Goal: Task Accomplishment & Management: Manage account settings

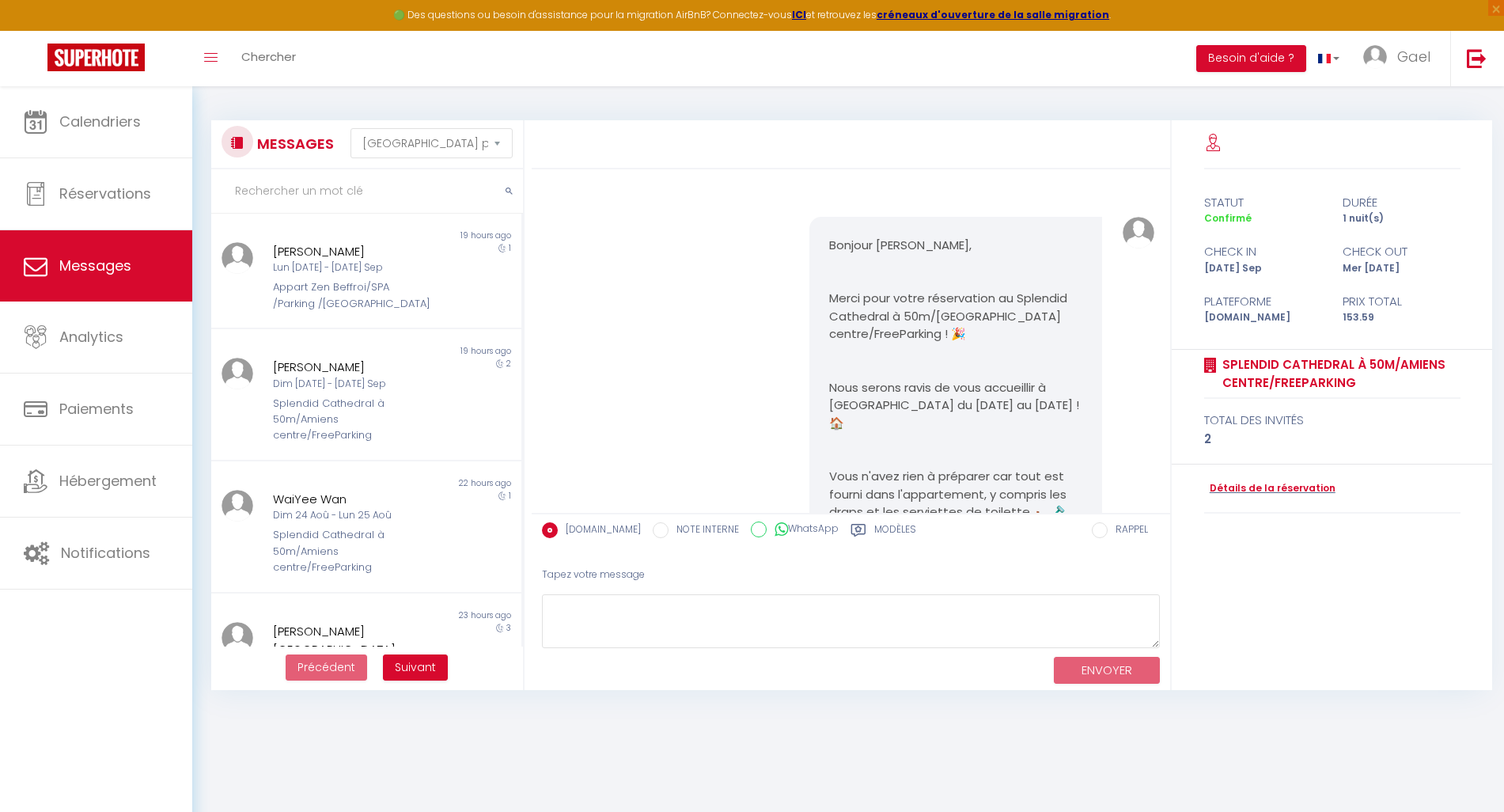
select select "message"
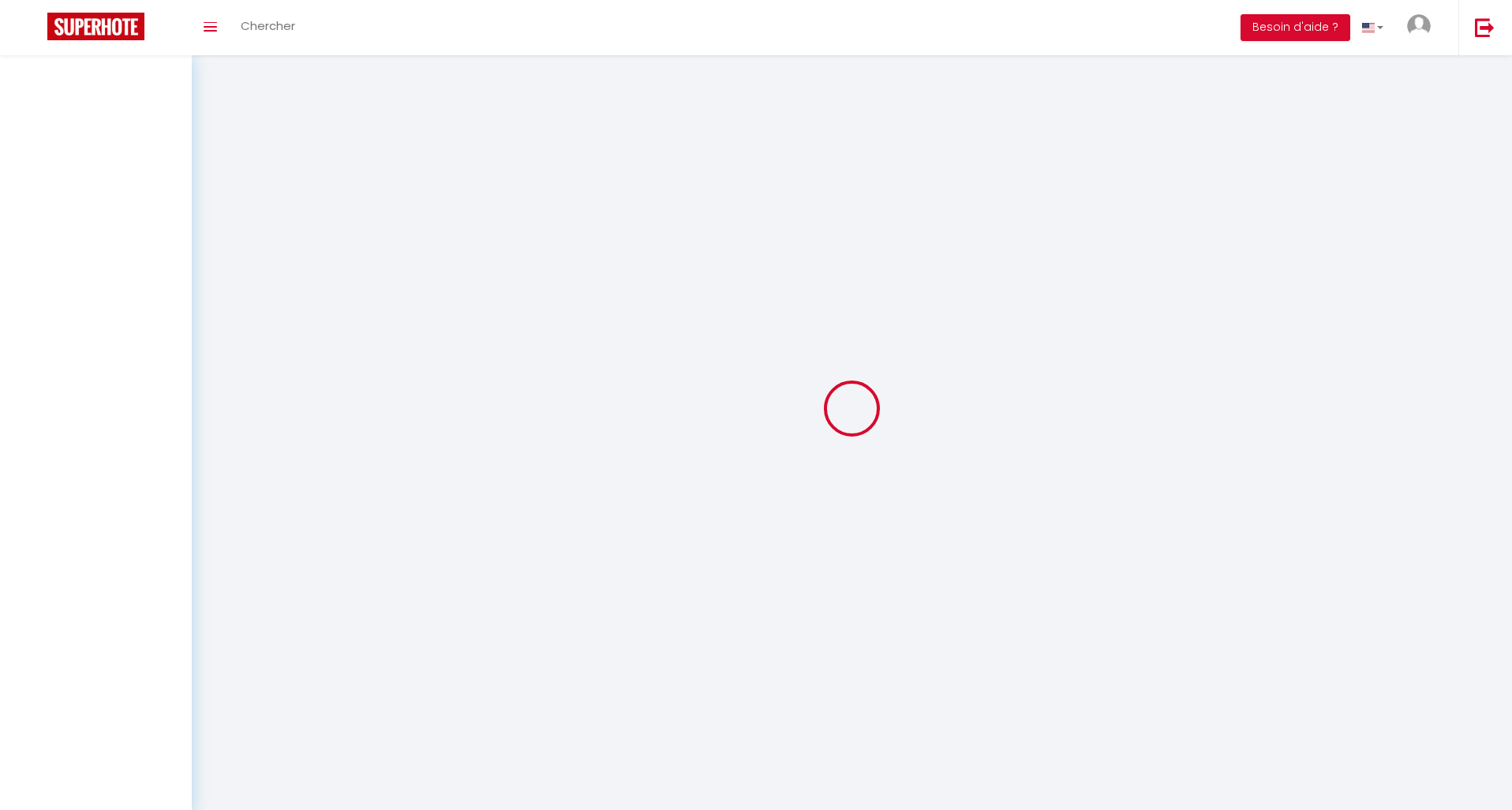
select select "message"
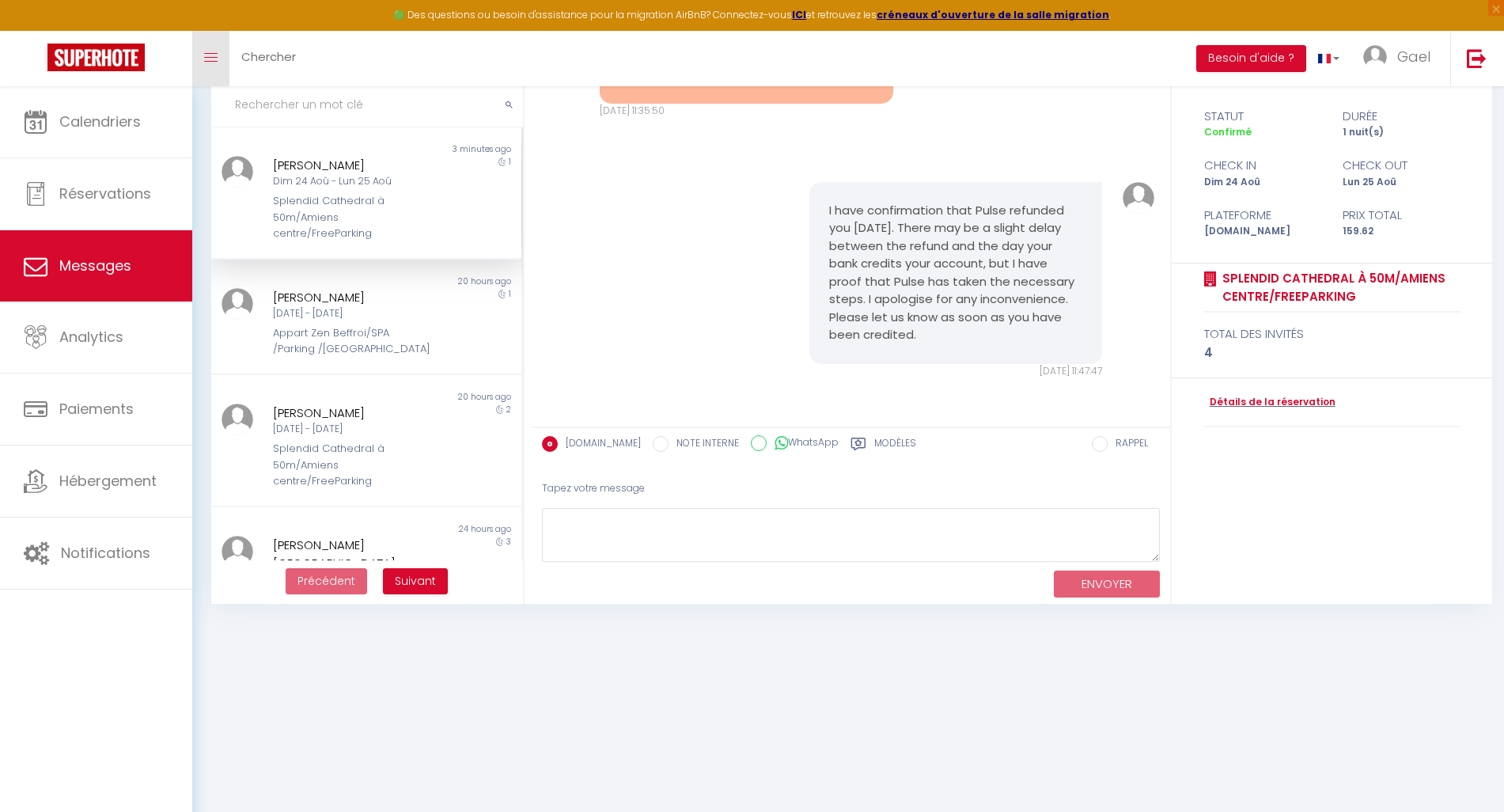
scroll to position [21129, 0]
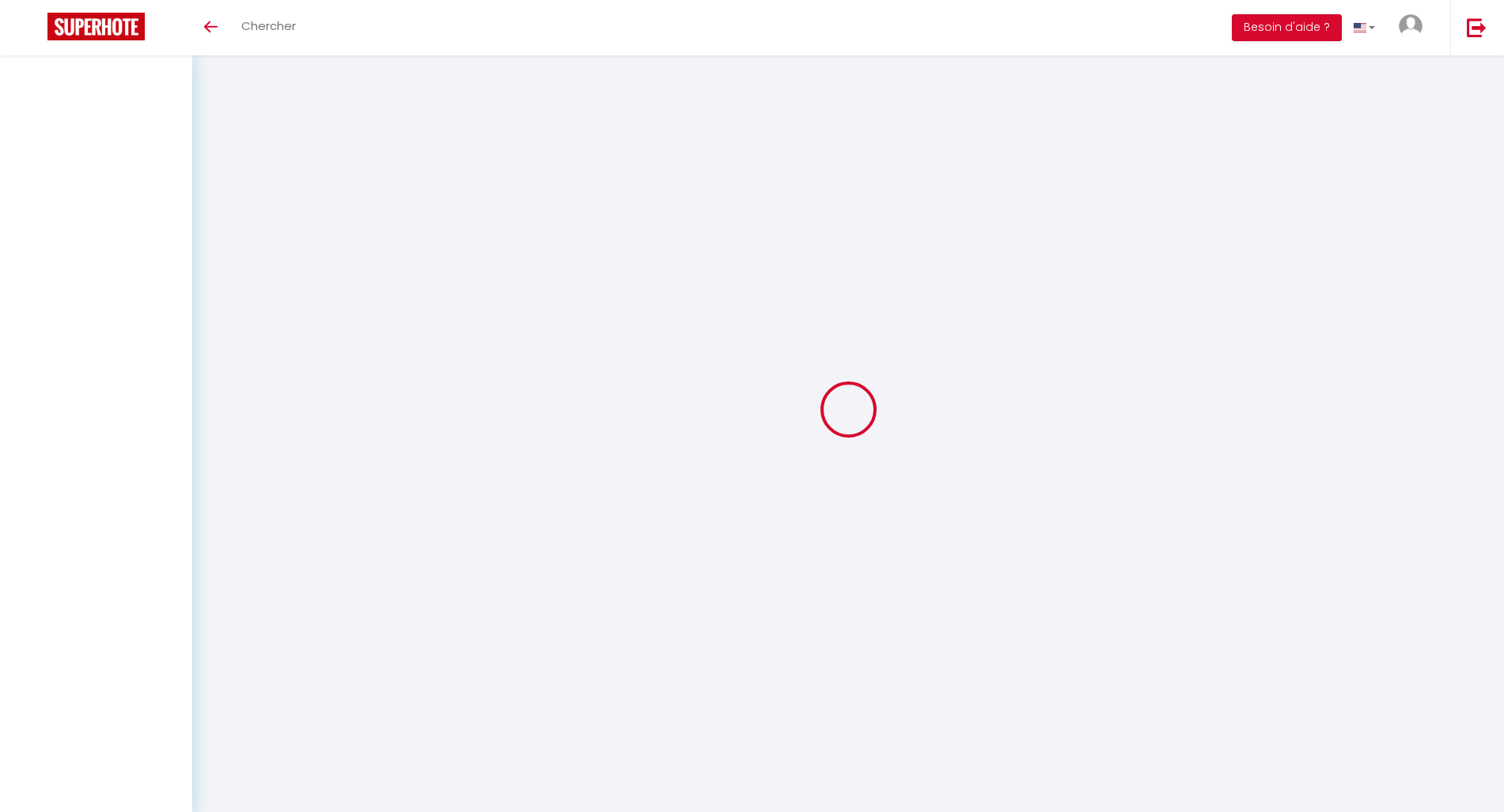
select select "message"
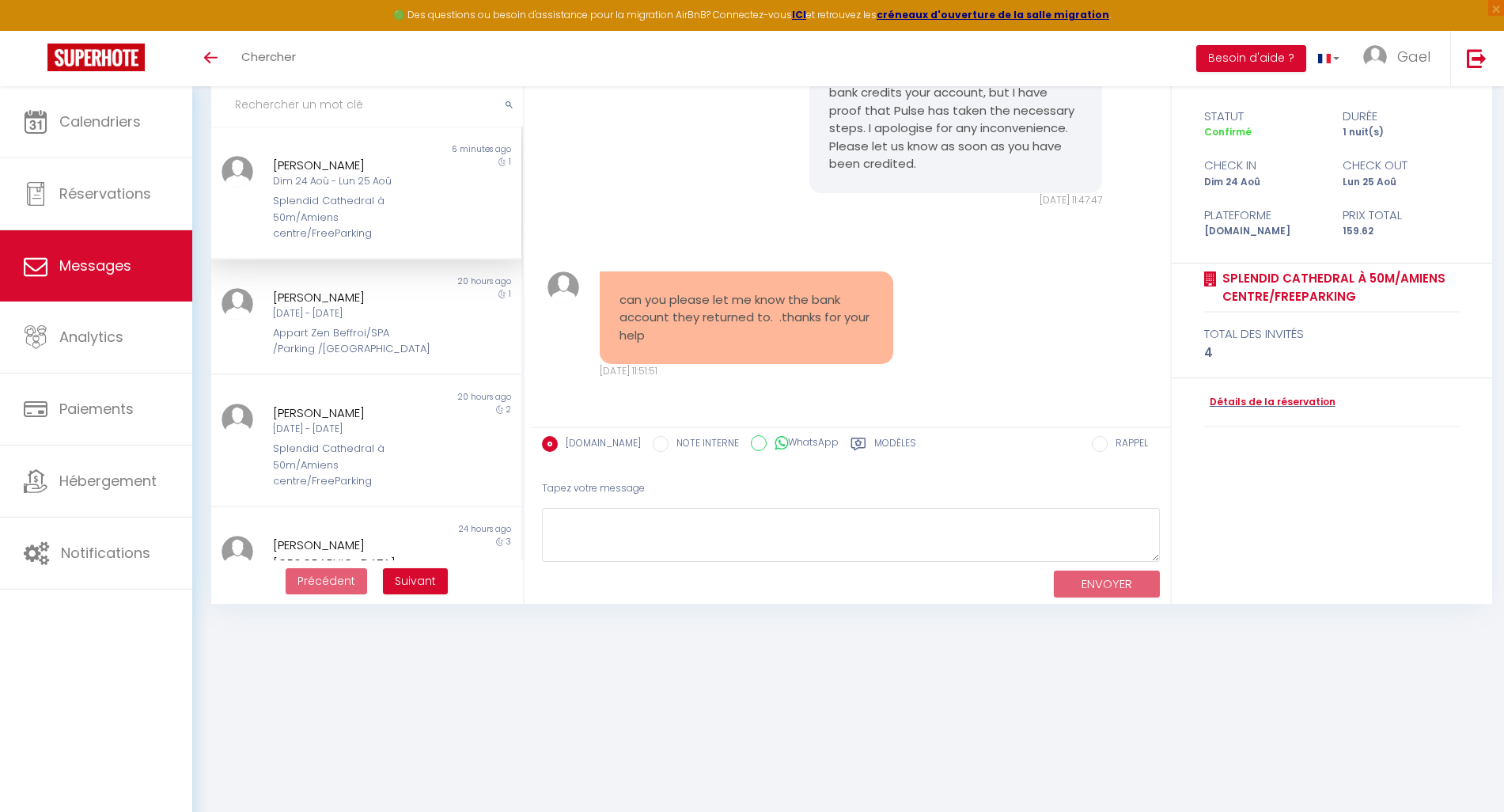
click at [709, 323] on pre "can you please let me know the bank account they returned to. .thanks for your …" at bounding box center [746, 318] width 254 height 54
click at [790, 350] on div "can you please let me know the bank account they returned to. .thanks for your …" at bounding box center [747, 318] width 293 height 94
drag, startPoint x: 688, startPoint y: 335, endPoint x: 594, endPoint y: 301, distance: 100.0
click at [594, 301] on div "can you please let me know the bank account they returned to. .thanks for your …" at bounding box center [746, 325] width 314 height 107
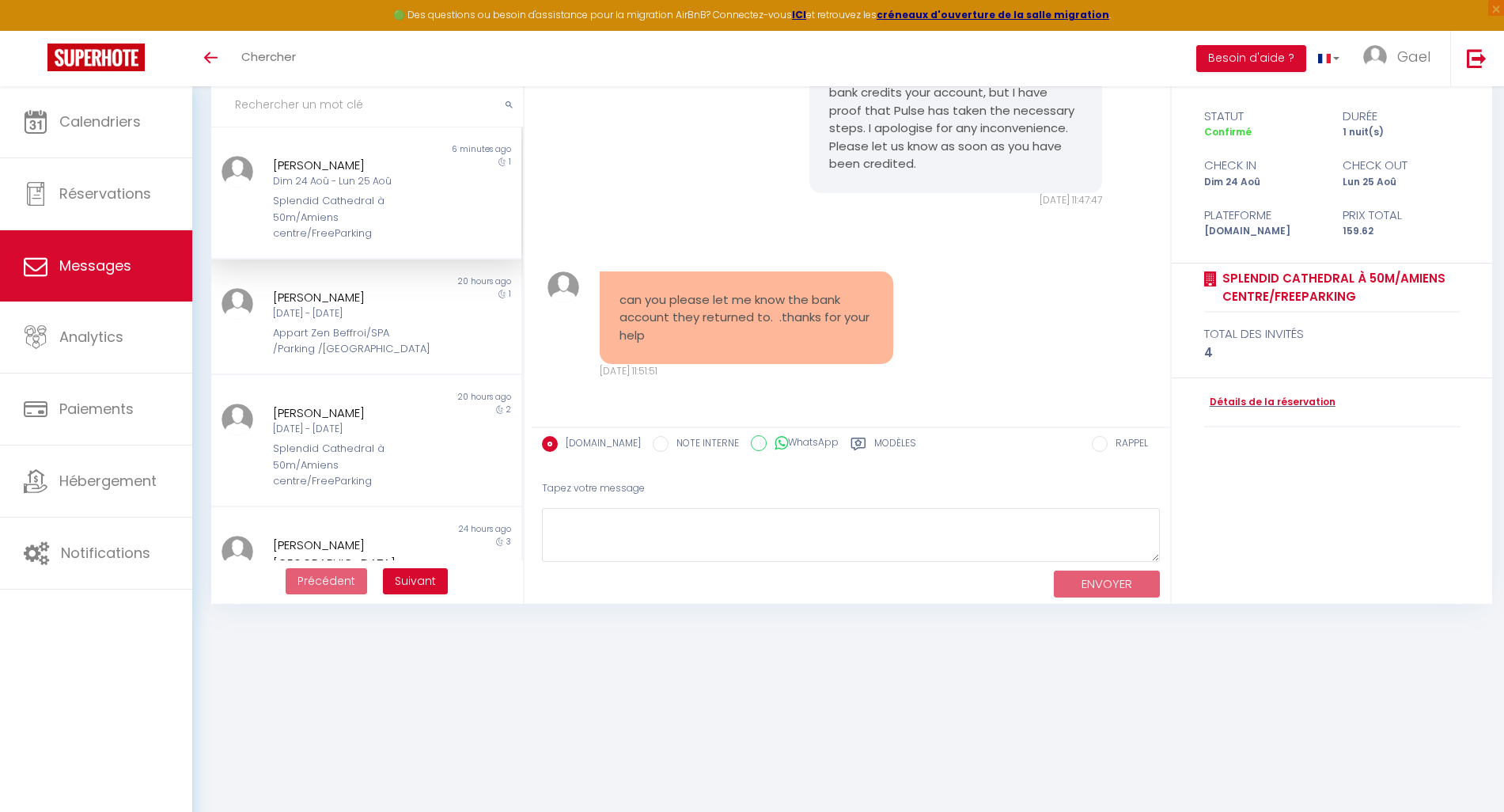
copy pre "can you please let me know the bank account they returned to. .thanks for your …"
click at [683, 411] on div "Car parking please. Many thanks. Merci beaucoup. If we arrive before check in t…" at bounding box center [850, 254] width 638 height 343
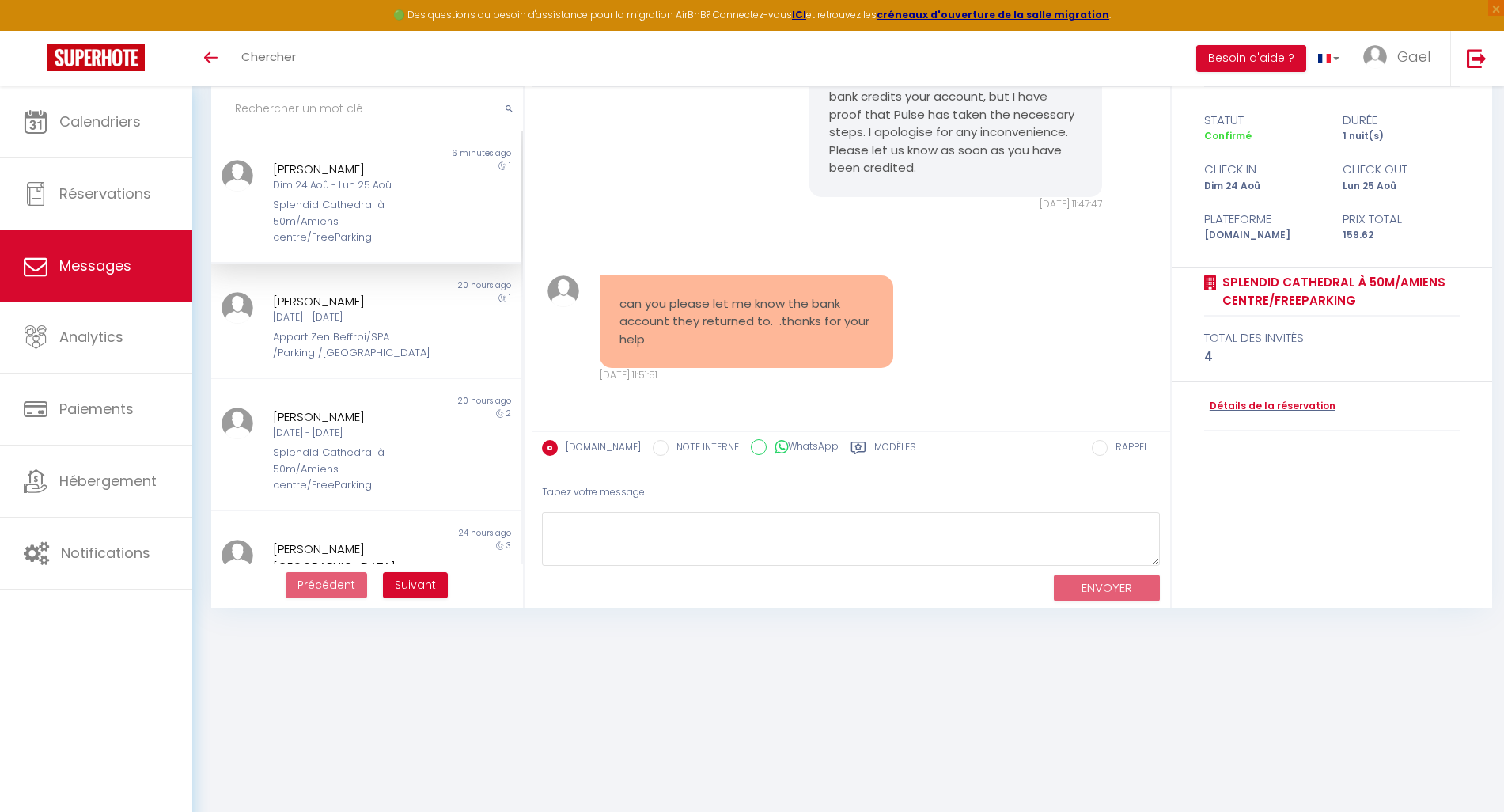
scroll to position [86, 0]
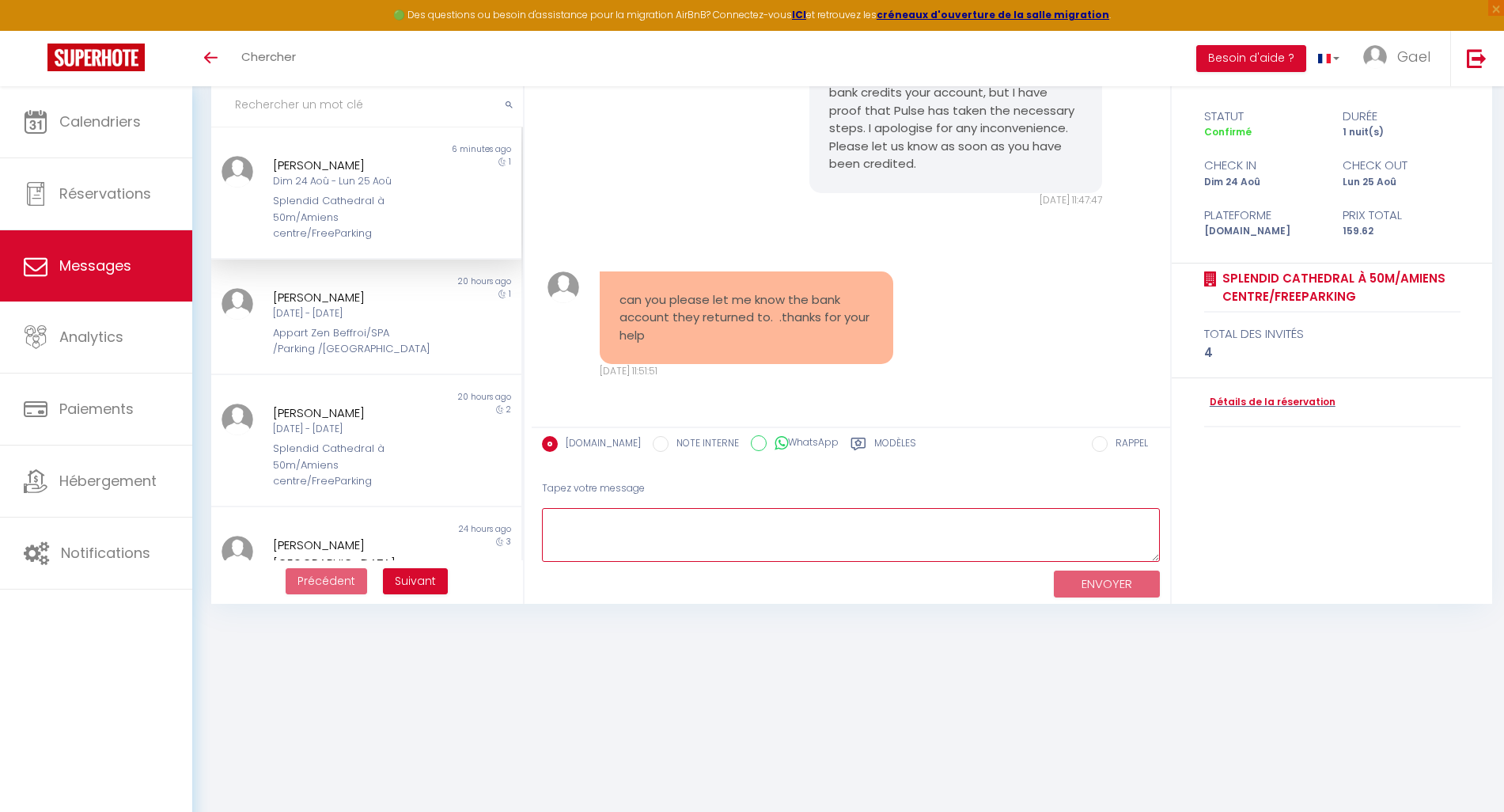
click at [573, 520] on textarea at bounding box center [850, 535] width 618 height 55
drag, startPoint x: 549, startPoint y: 519, endPoint x: 991, endPoint y: 532, distance: 442.2
click at [991, 532] on textarea "Je n'ai pas la totalité du numéro mais uniquement les derniers chiffres: 7936" at bounding box center [850, 535] width 618 height 55
paste textarea "I don't have the entire number, only the last digits: 7936."
type textarea "I don't have the entire number, only the last digits: 7936."
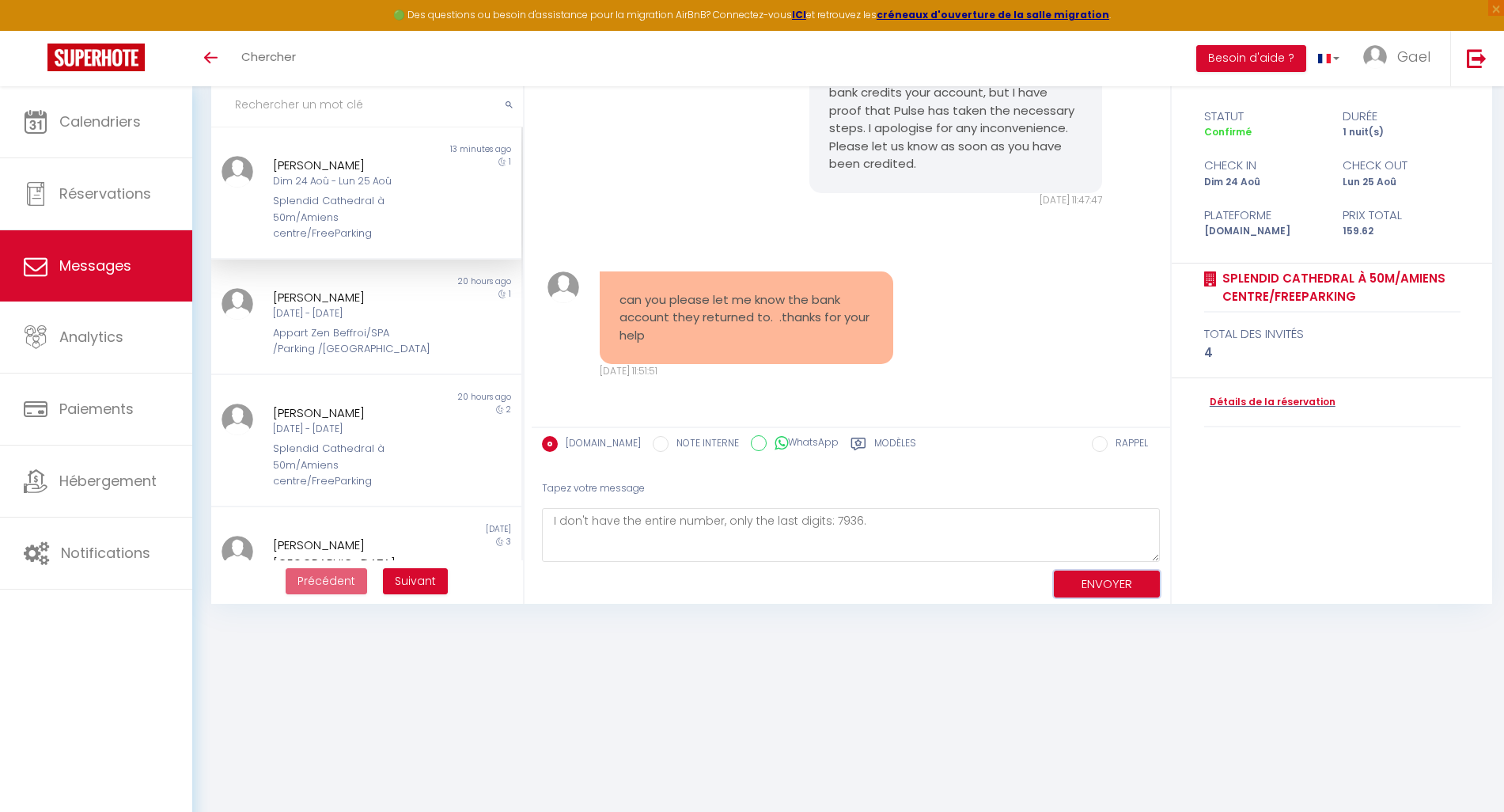
click at [1086, 584] on button "ENVOYER" at bounding box center [1107, 584] width 106 height 27
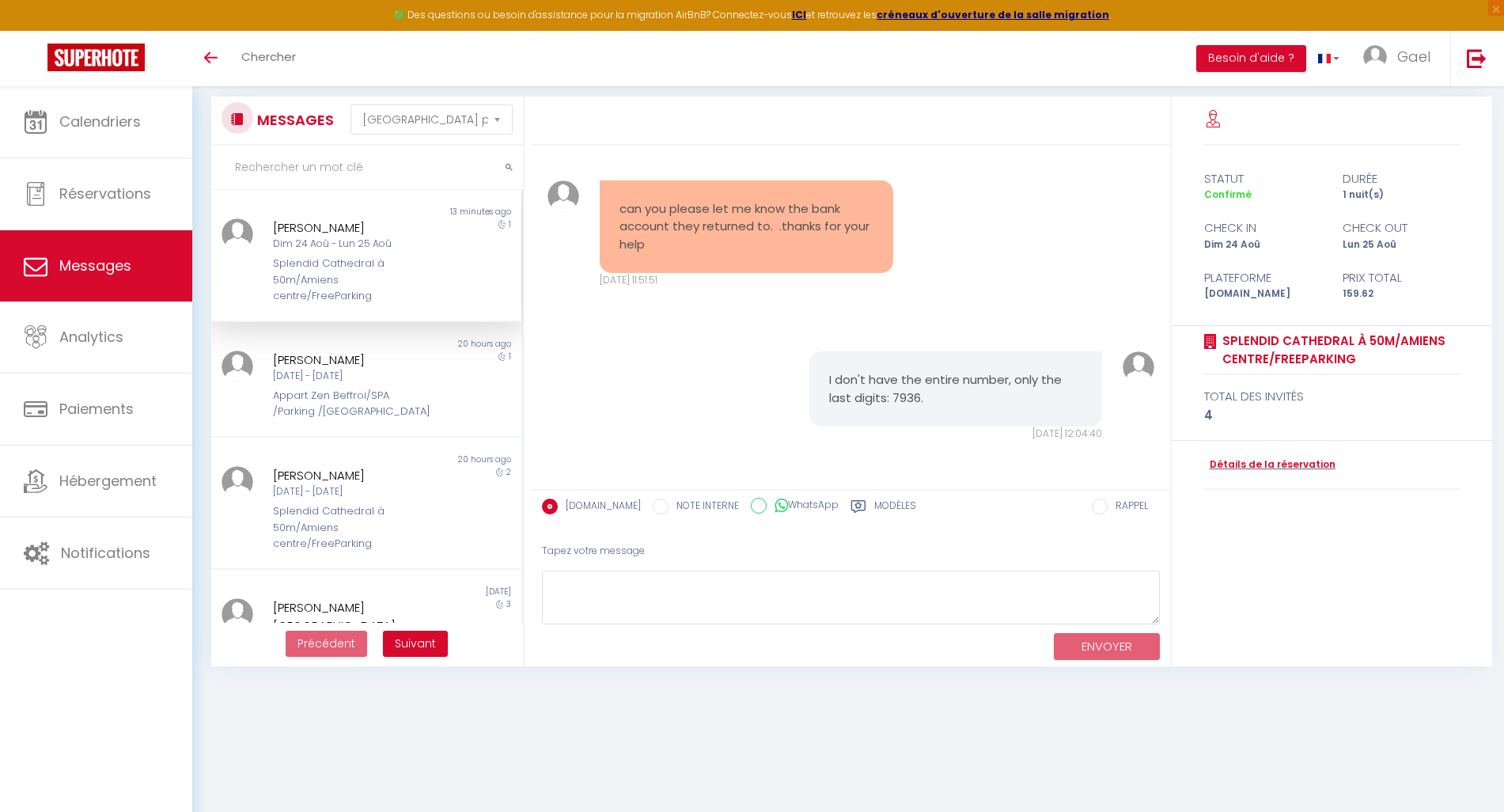
scroll to position [0, 0]
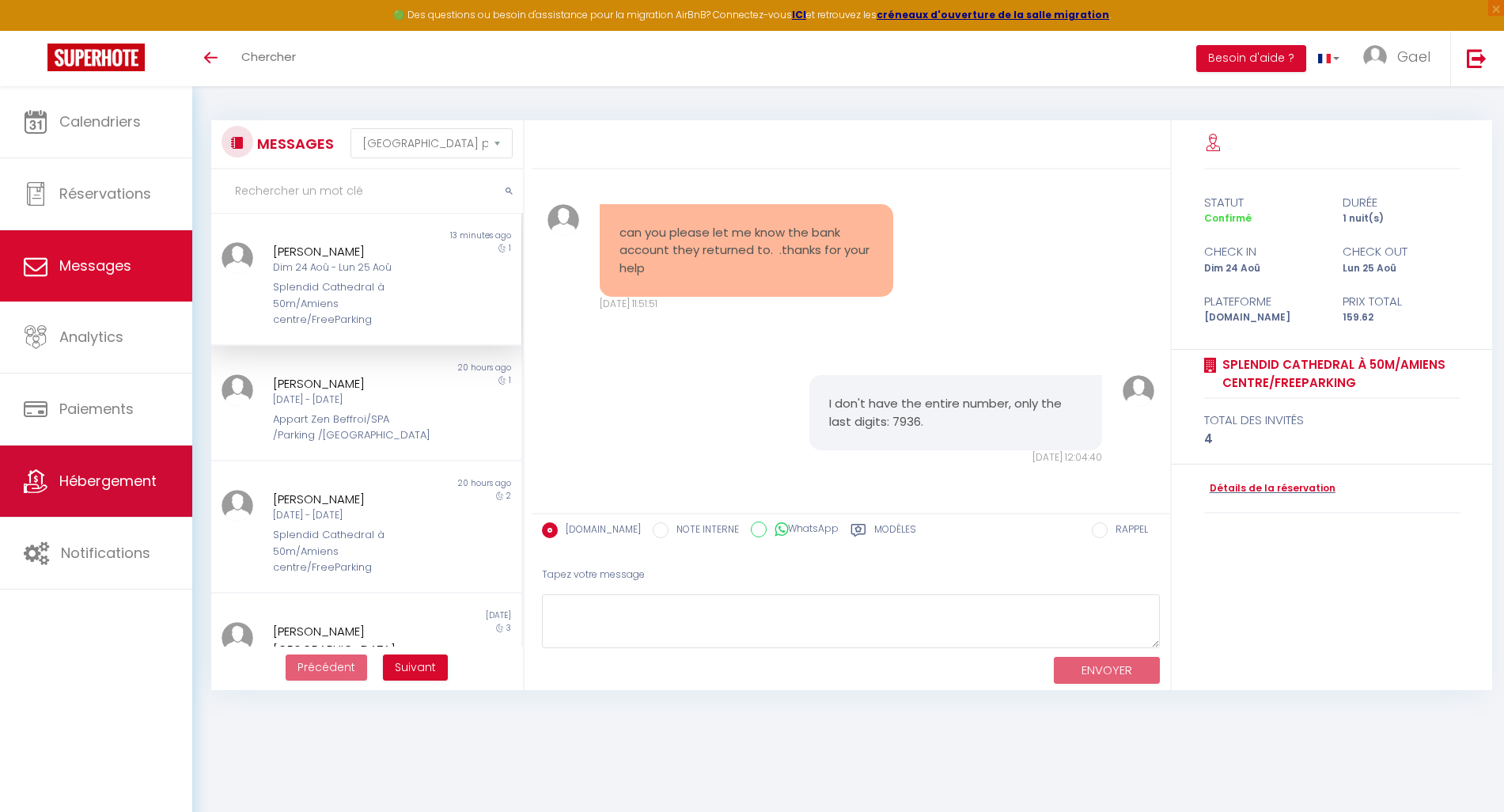
click at [111, 492] on link "Hébergement" at bounding box center [96, 481] width 192 height 71
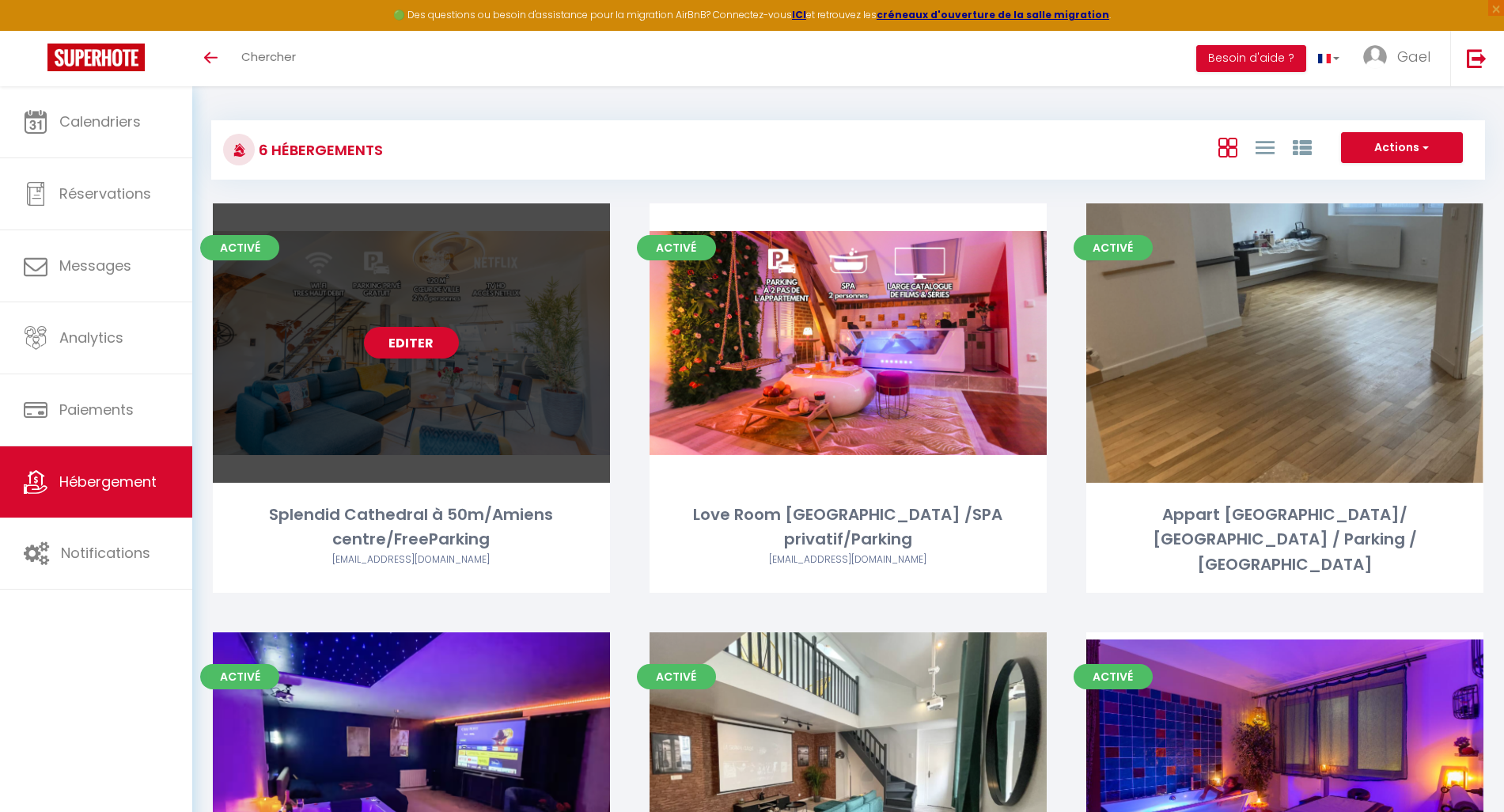
click at [391, 431] on div "Editer" at bounding box center [412, 342] width 397 height 279
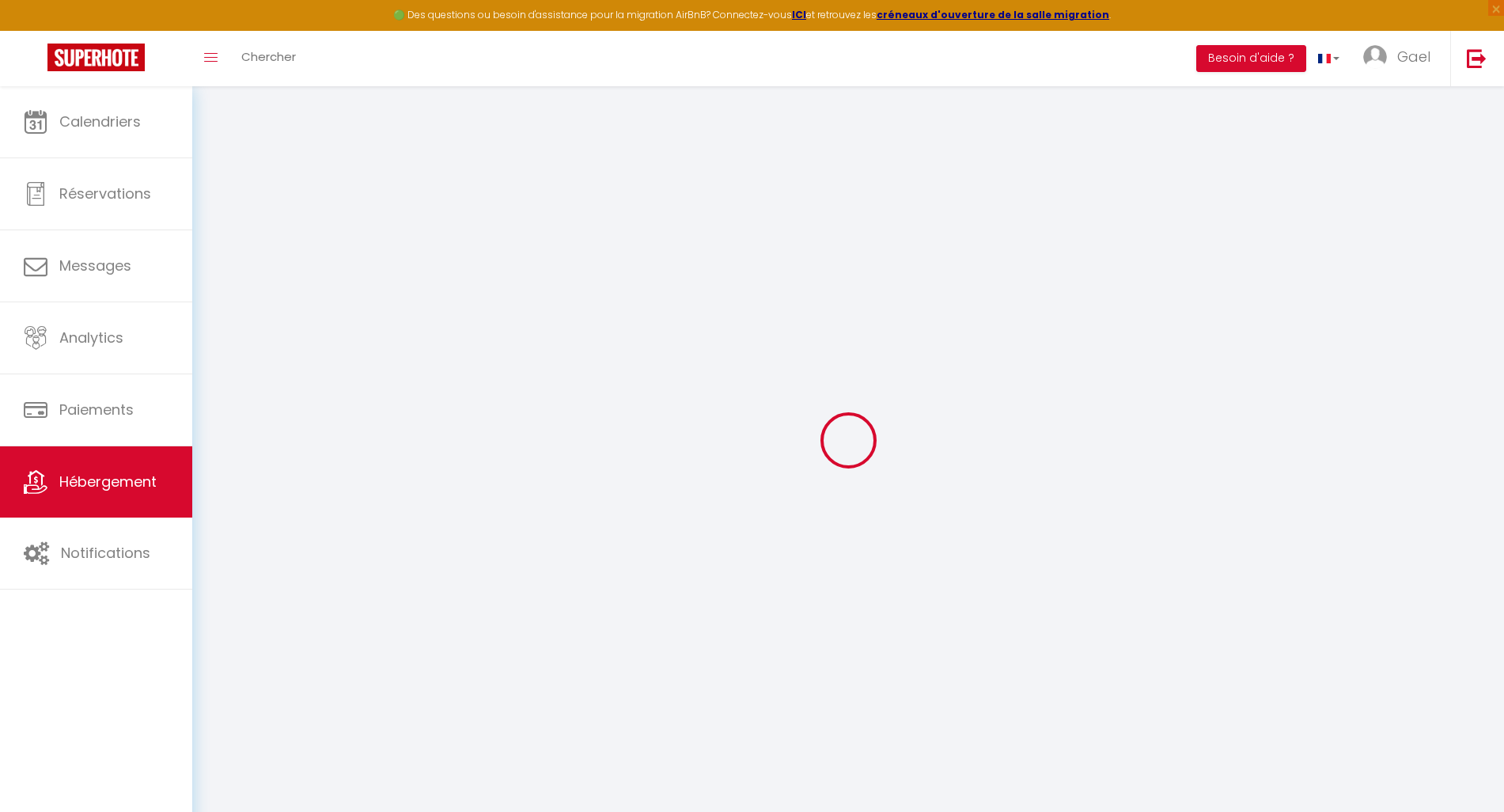
select select
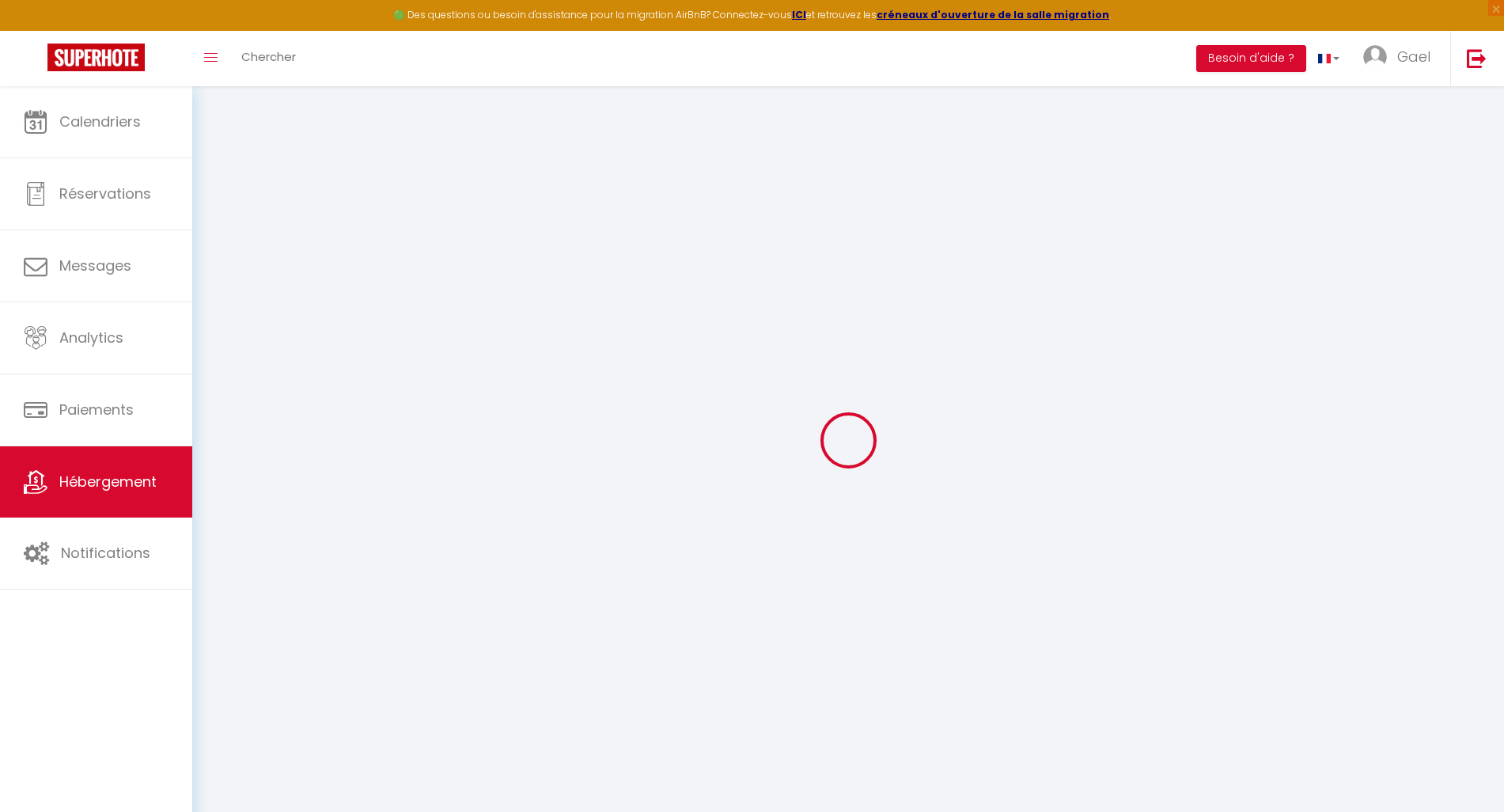
select select
checkbox input "false"
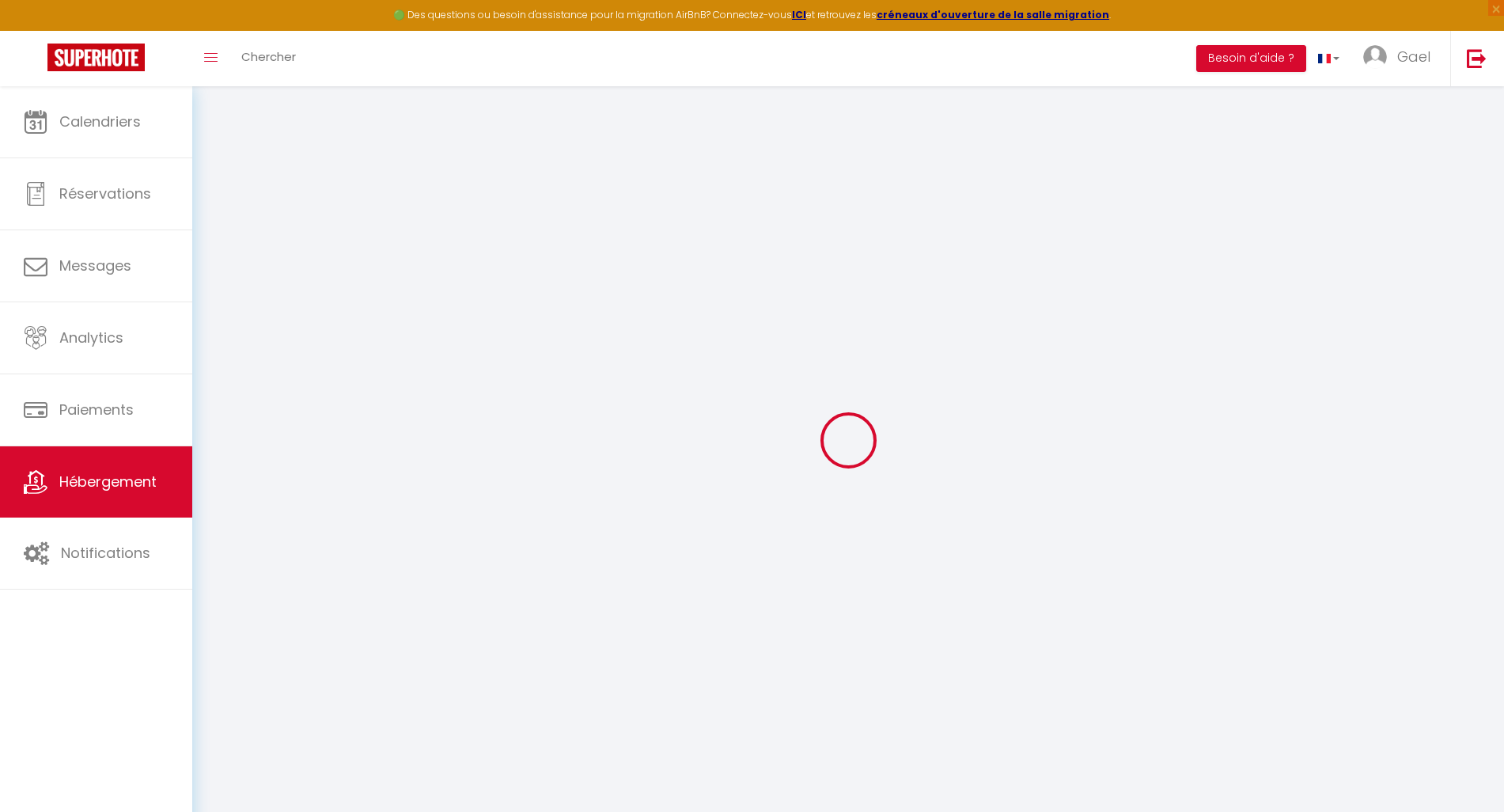
select select
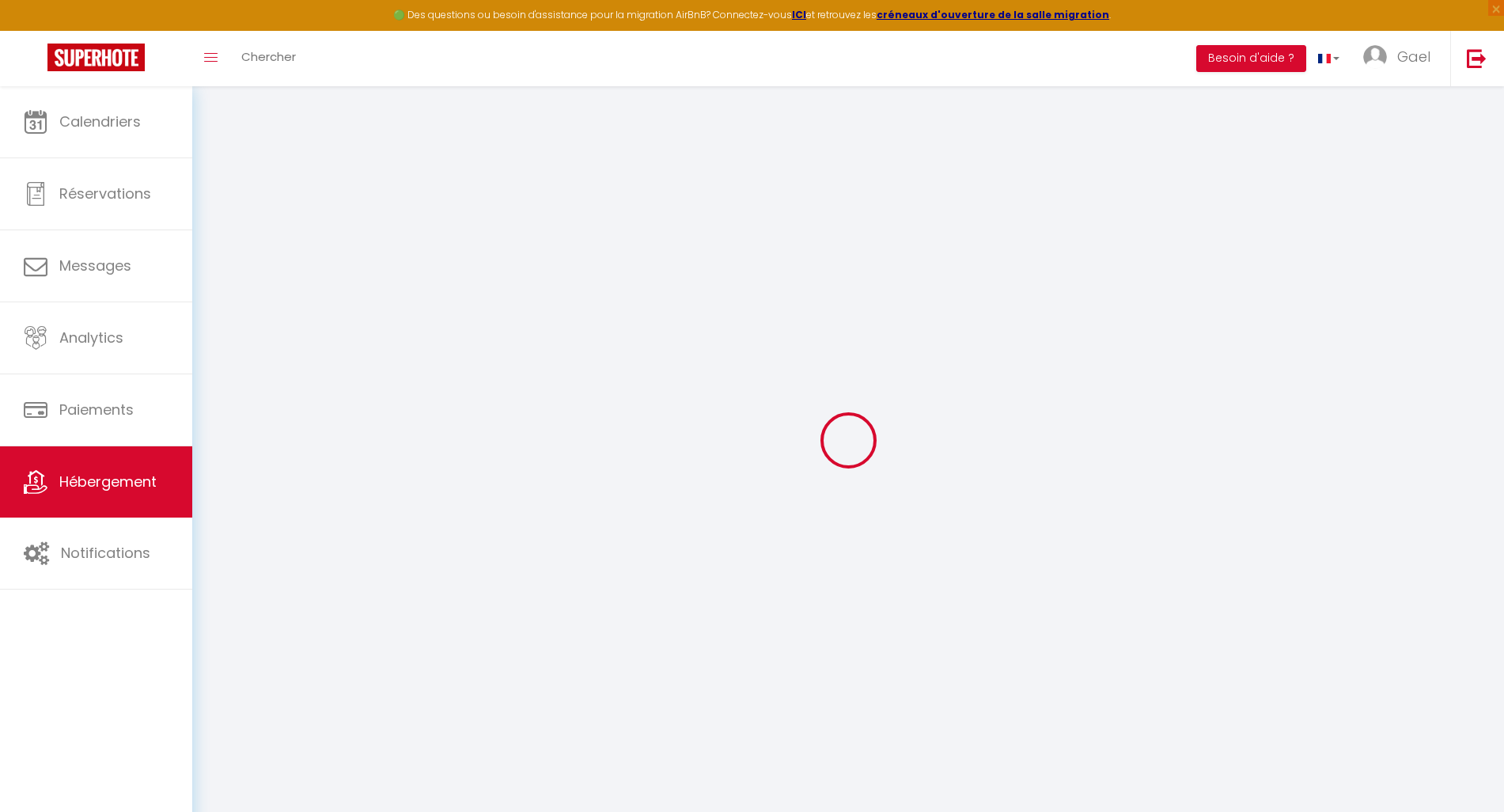
select select
checkbox input "false"
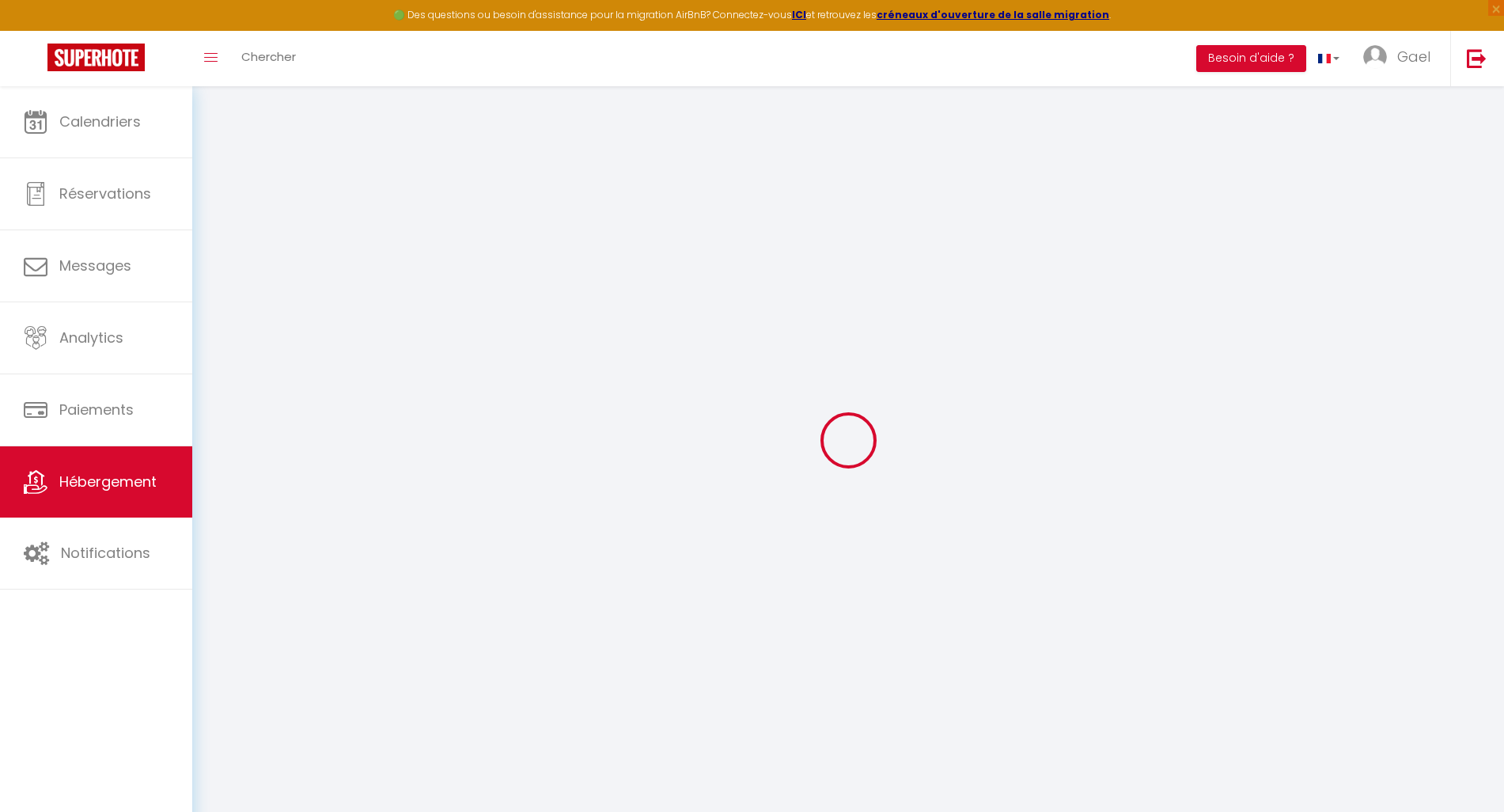
checkbox input "false"
select select
type input "Splendid Cathedral à 50m/Amiens centre/FreeParking"
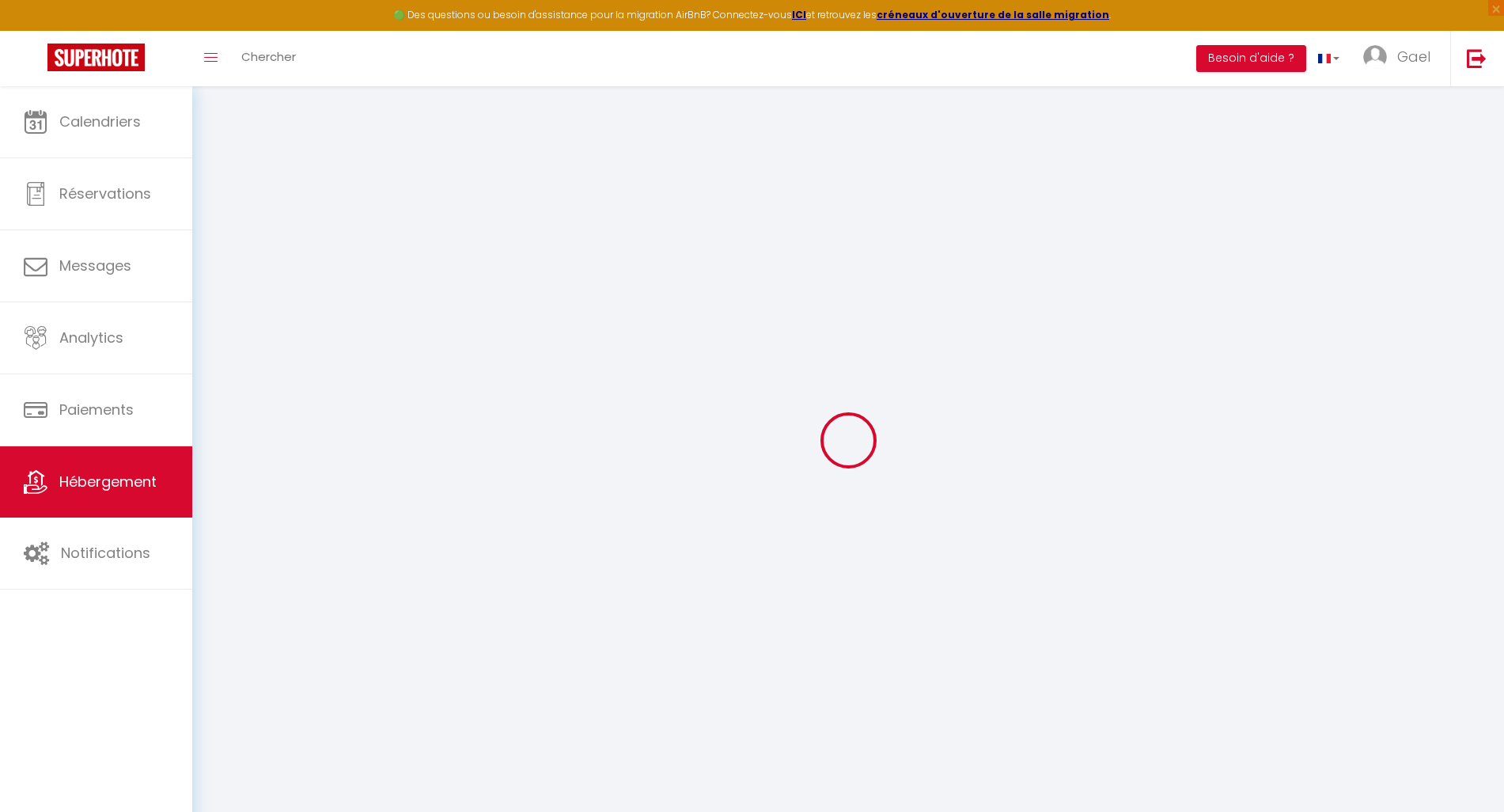
type input "Gael"
type input "ZADEH"
type input "[STREET_ADDRESS]"
type input "80800"
type input "Corbie"
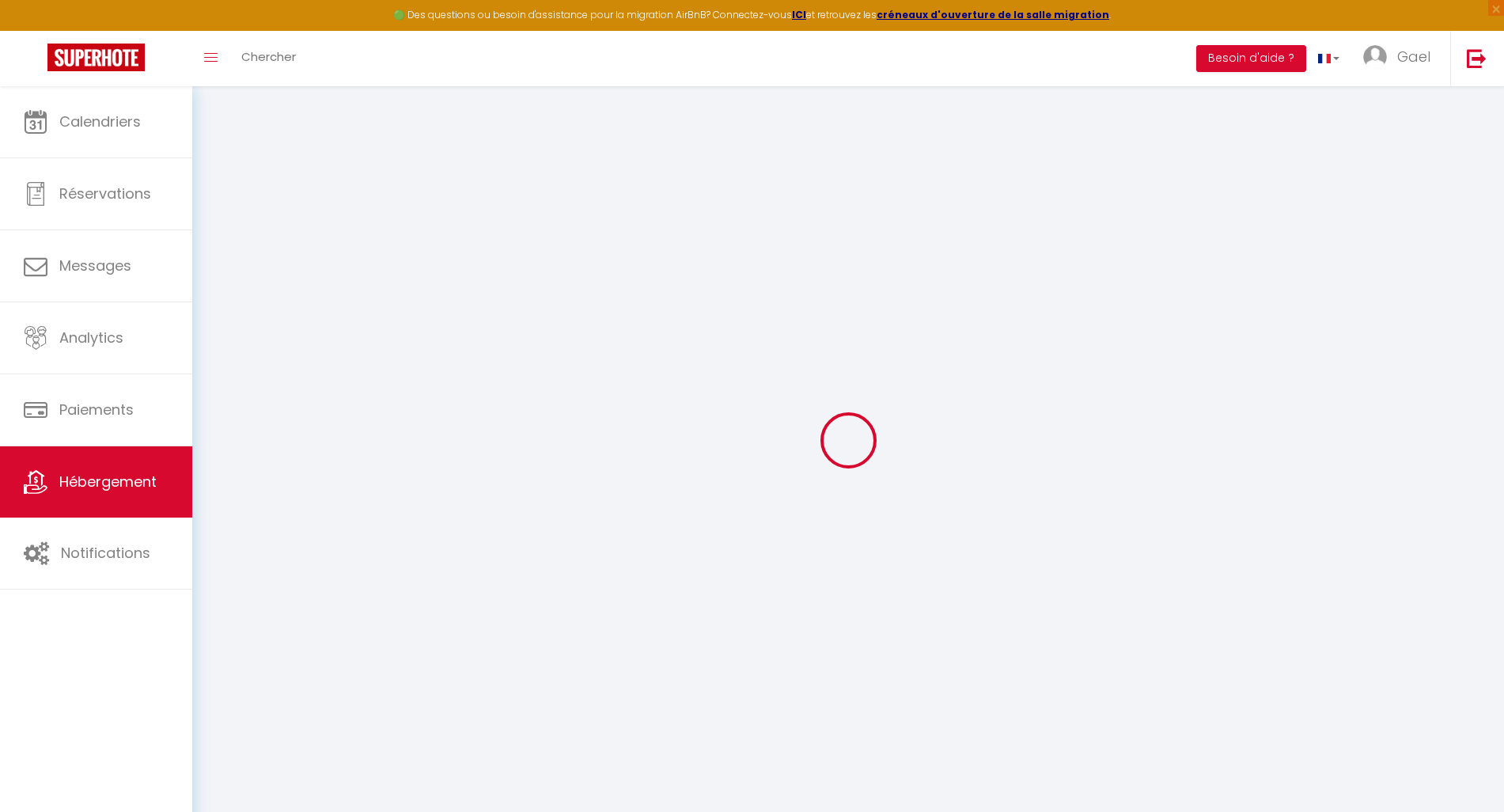
select select "6"
select select "4"
select select "2"
type input "170"
type input "25"
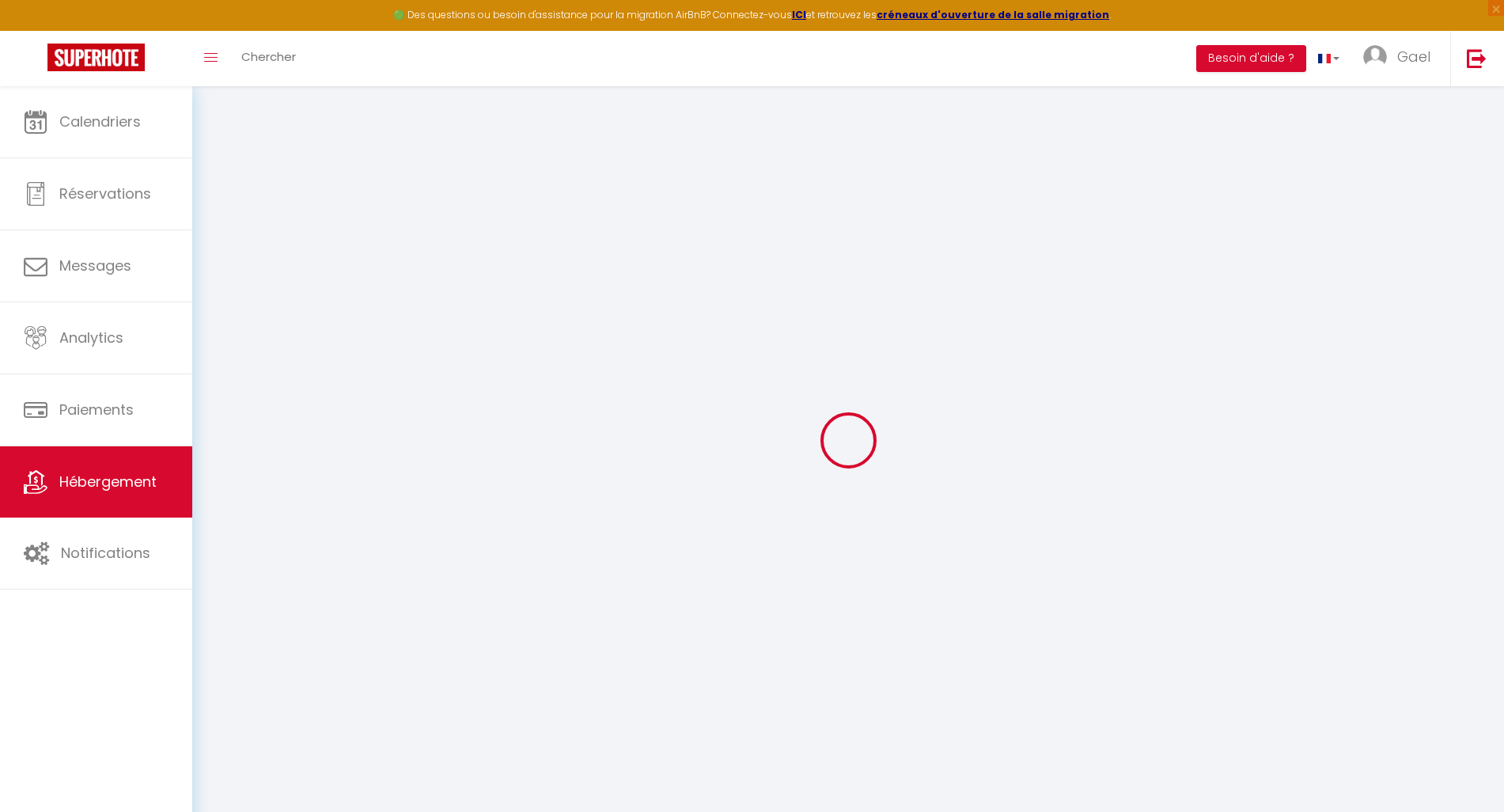
type input "49"
type input "4.80"
type input "300"
select select
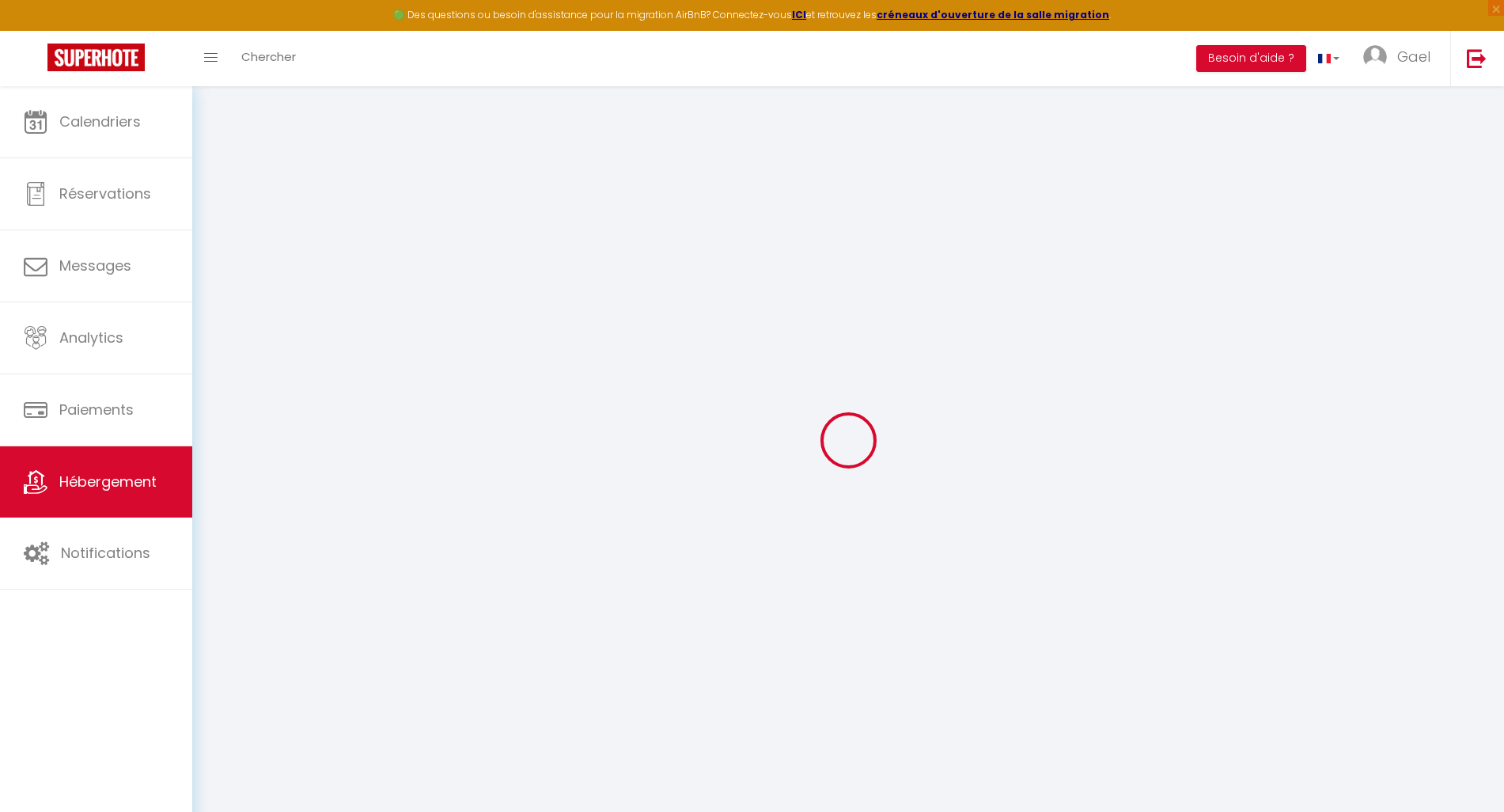
select select
type input "[STREET_ADDRESS]"
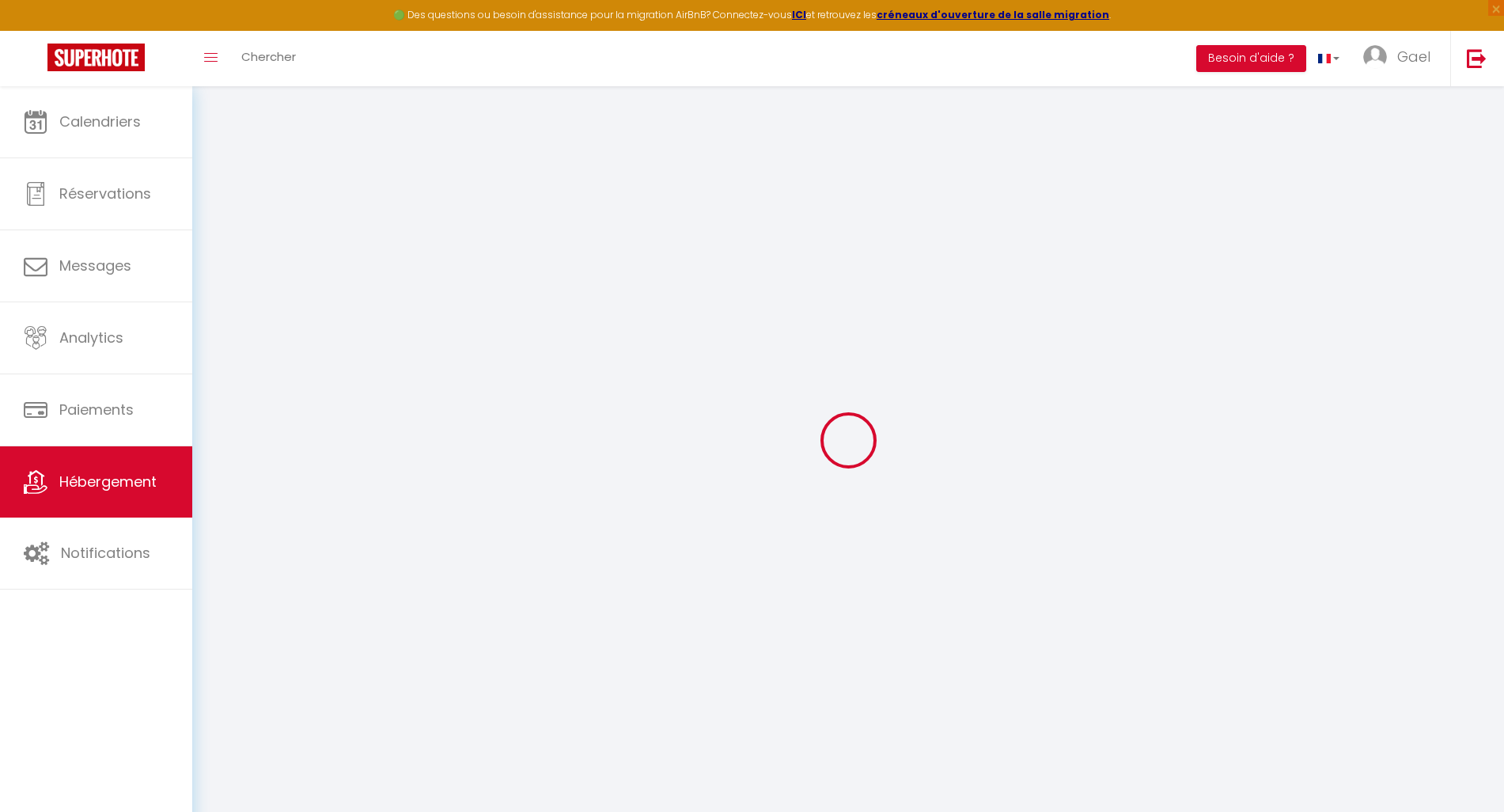
type input "80000"
type input "[GEOGRAPHIC_DATA]"
type input "[EMAIL_ADDRESS][DOMAIN_NAME]"
select select "9970"
checkbox input "true"
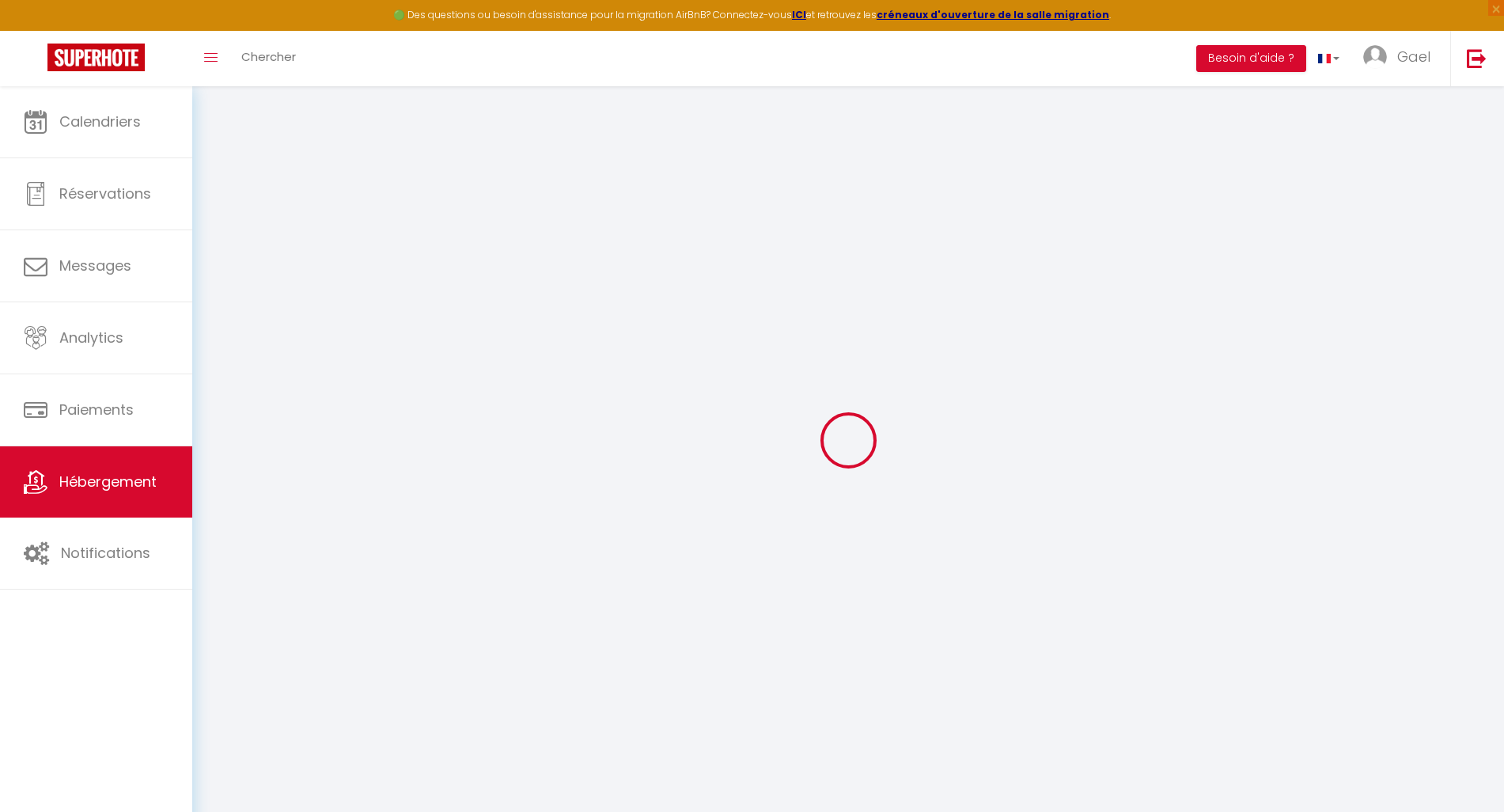
checkbox input "true"
checkbox input "false"
type input "0"
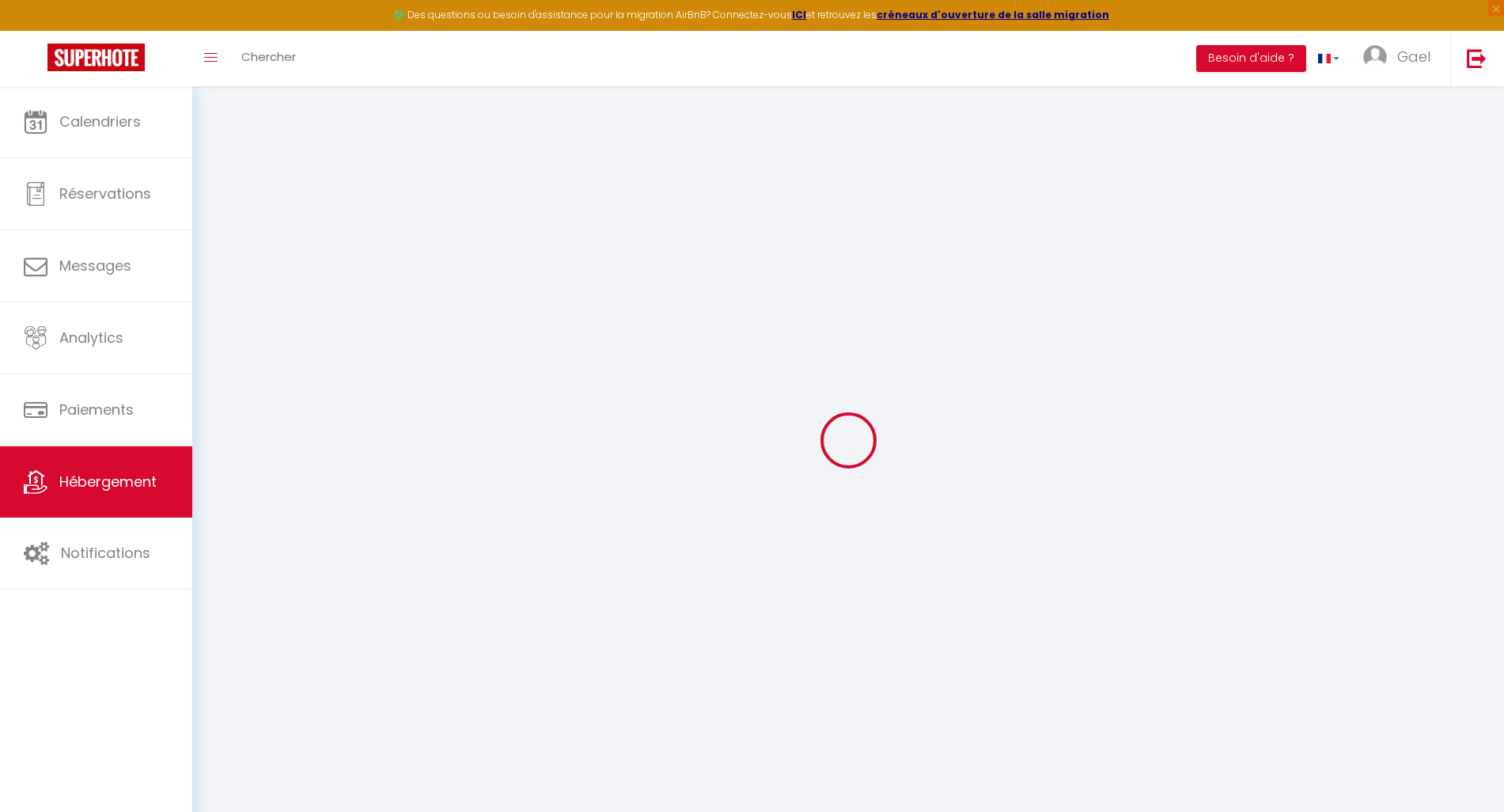
type input "0"
select select
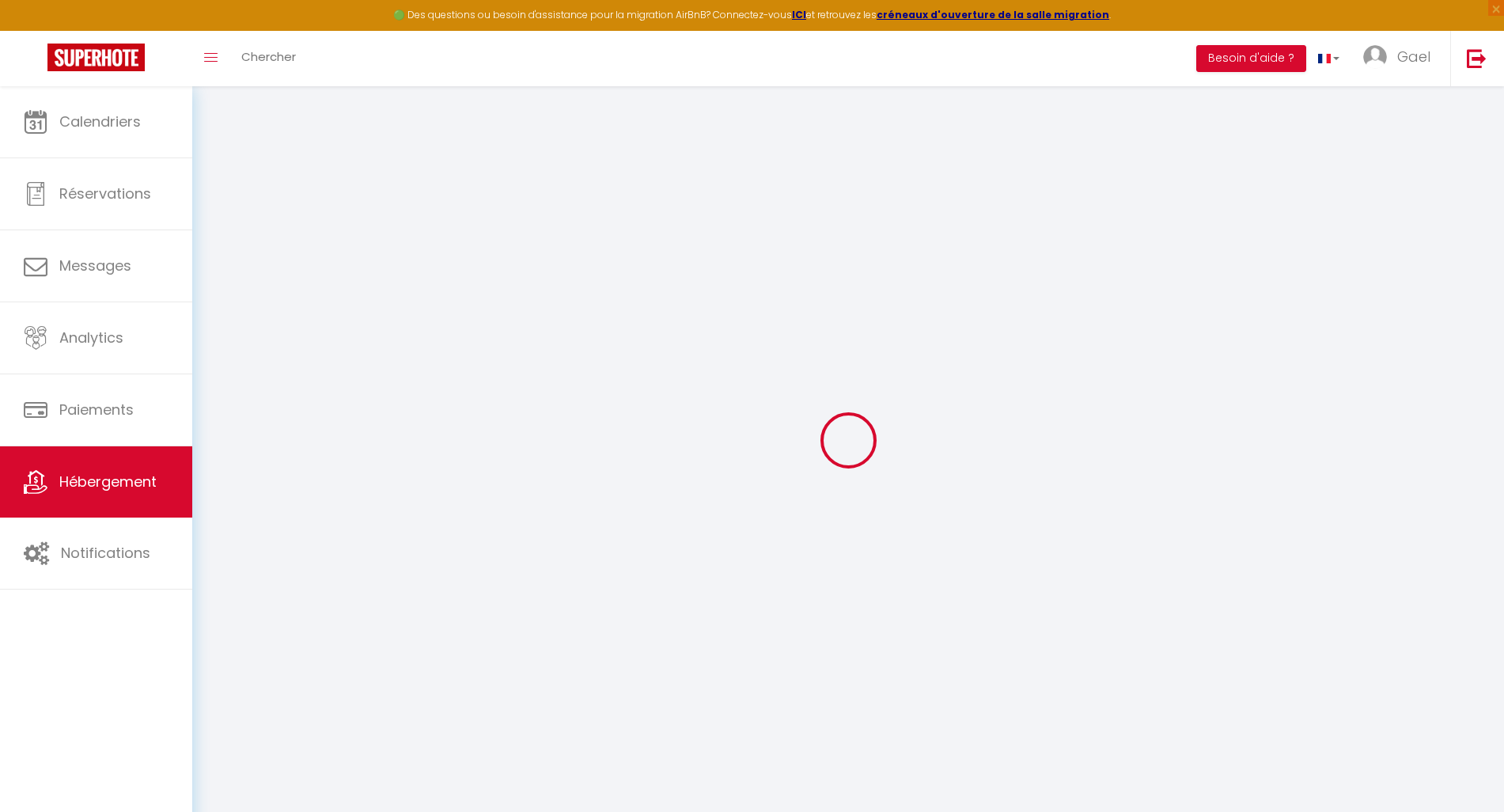
select select
checkbox input "true"
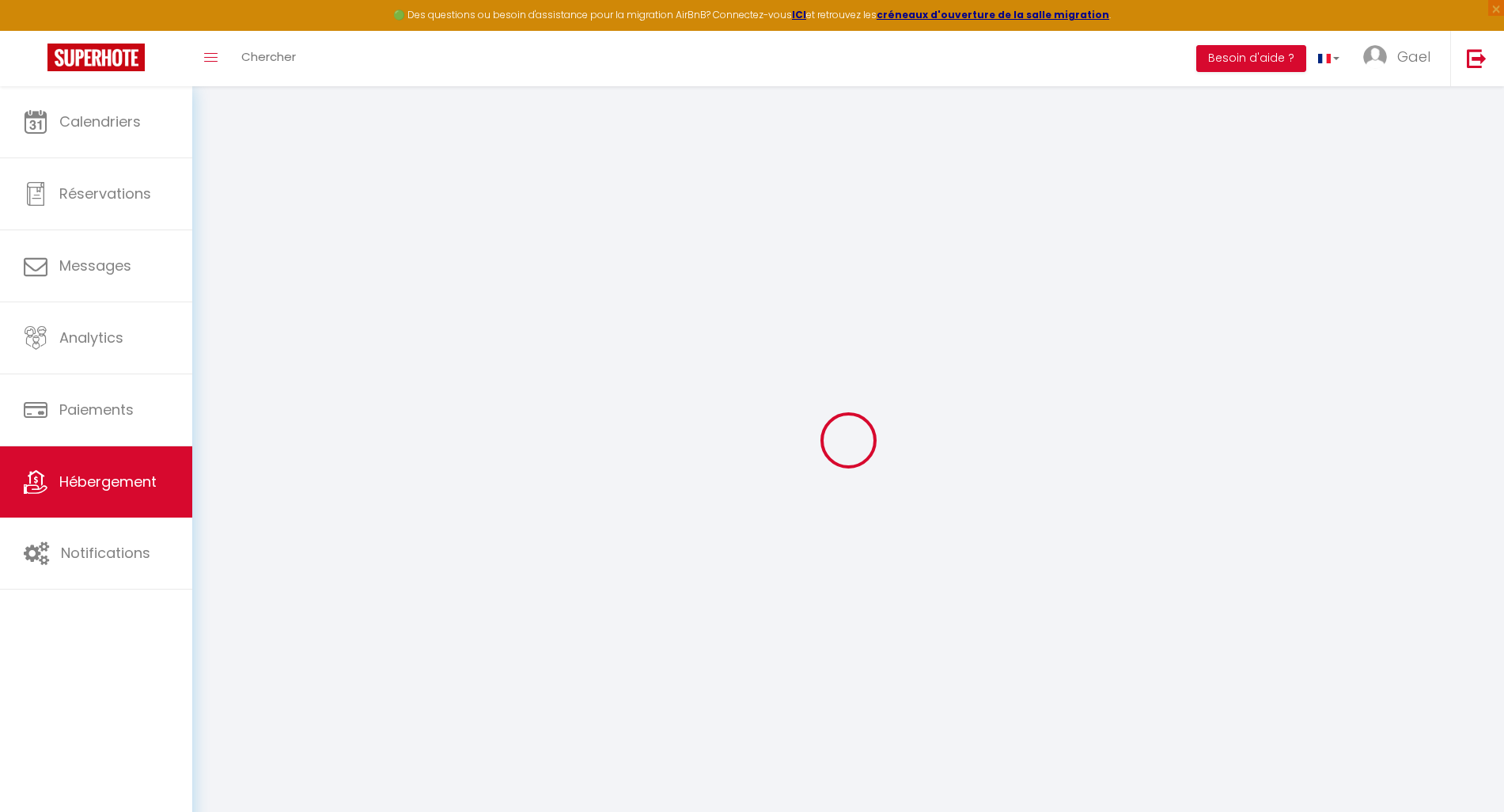
checkbox input "true"
checkbox input "false"
select select "42636"
select select
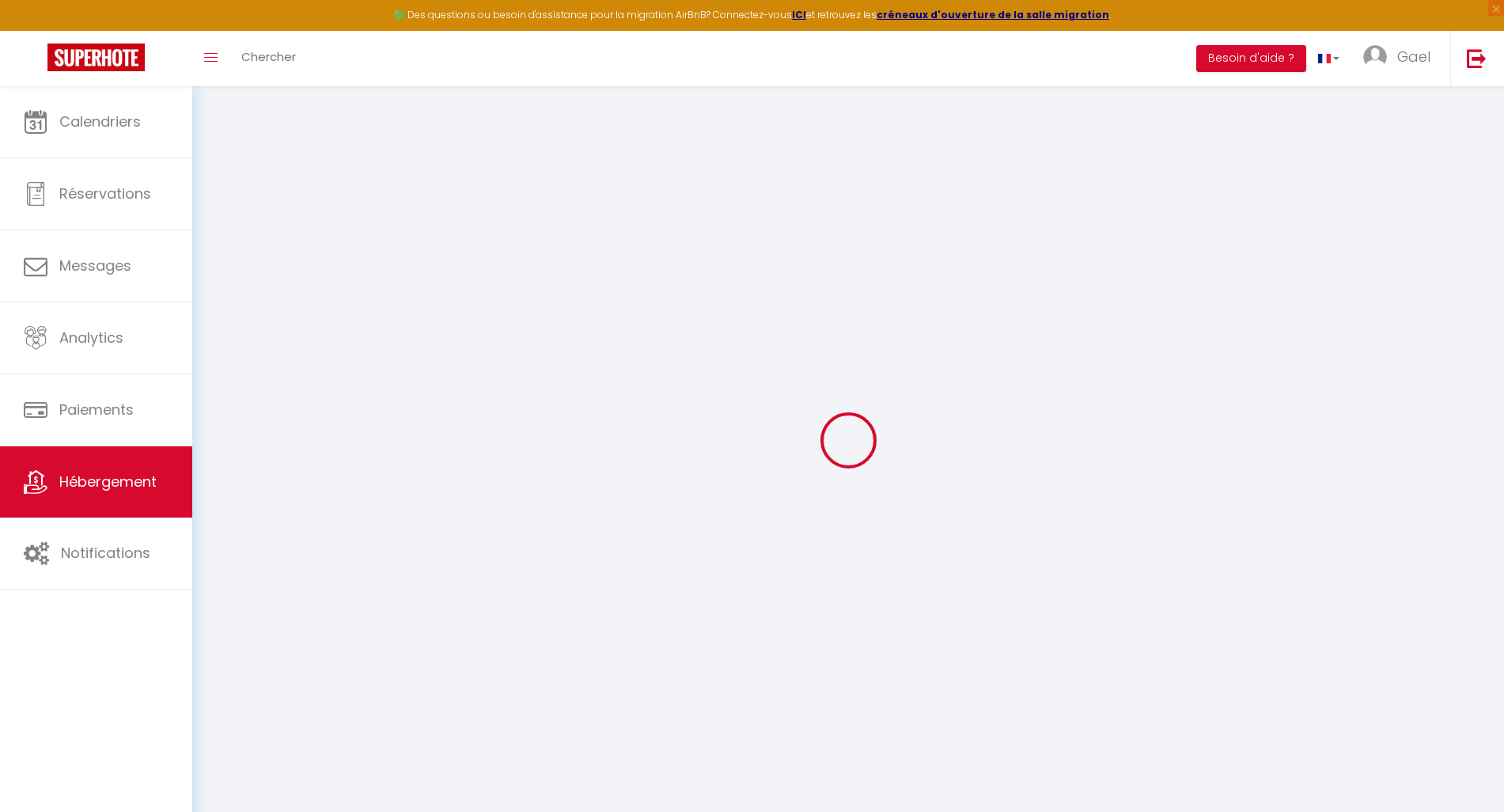
select select
checkbox input "true"
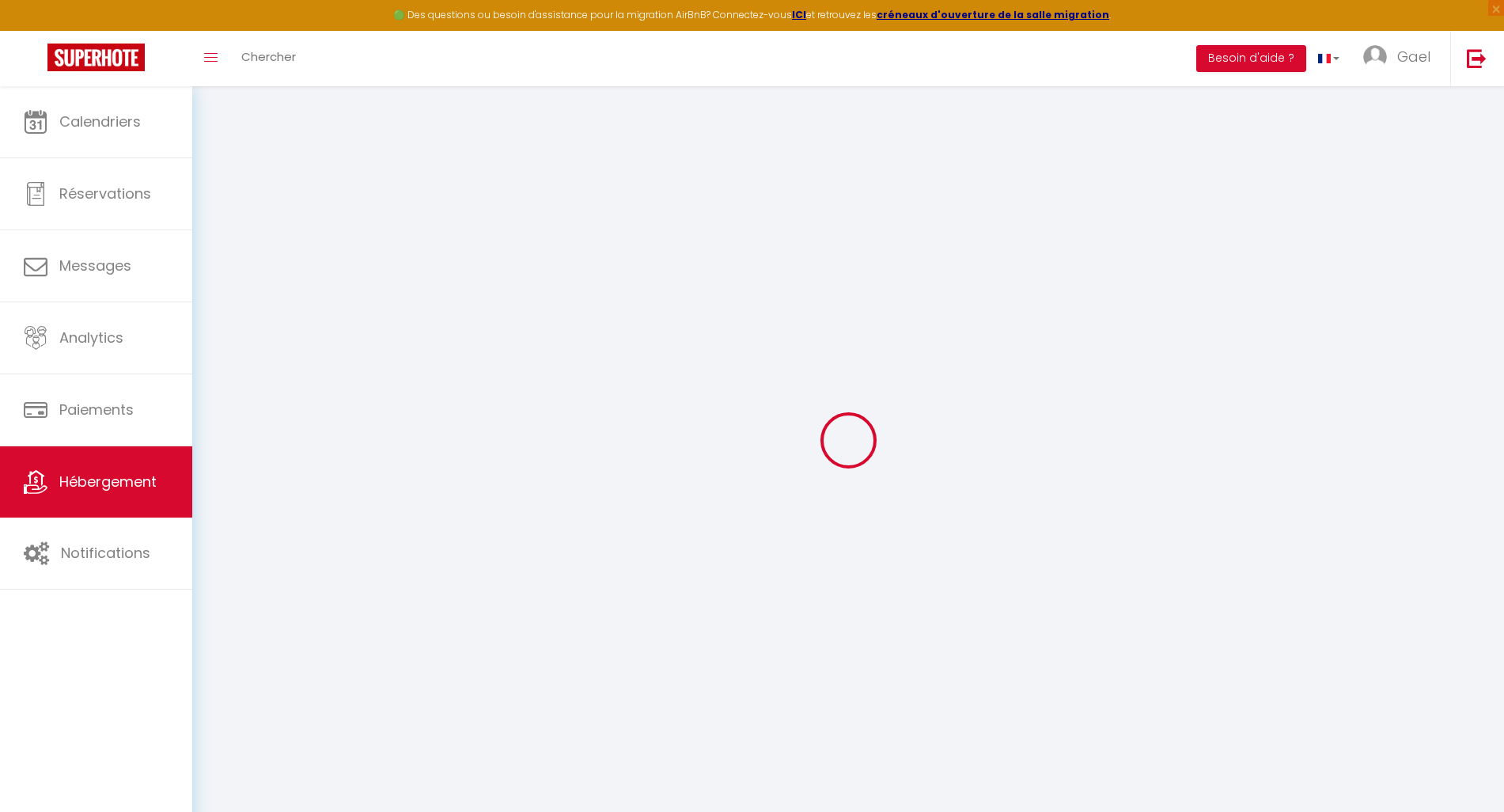
checkbox input "true"
checkbox input "false"
checkbox input "true"
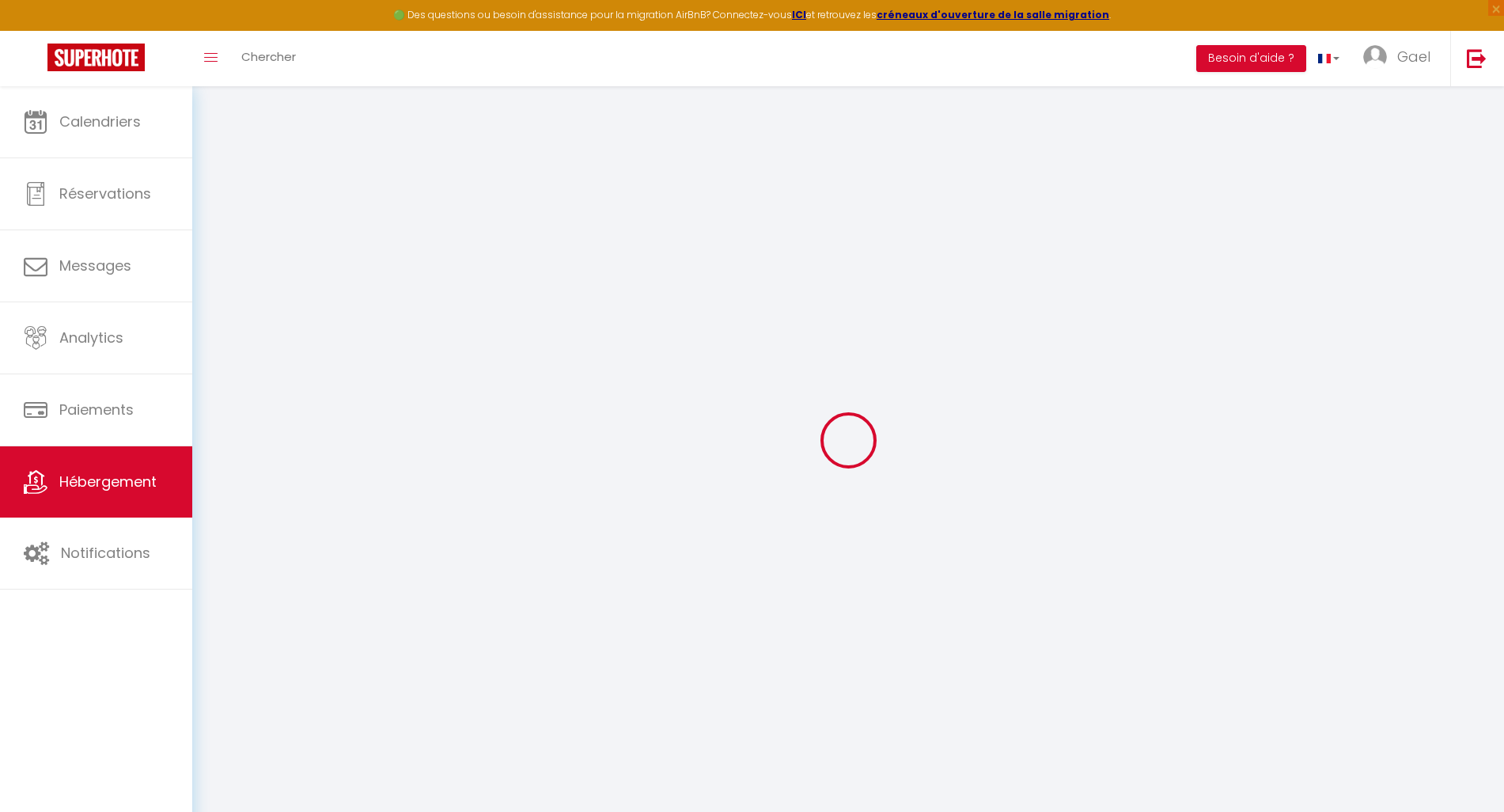
checkbox input "true"
checkbox input "false"
checkbox input "true"
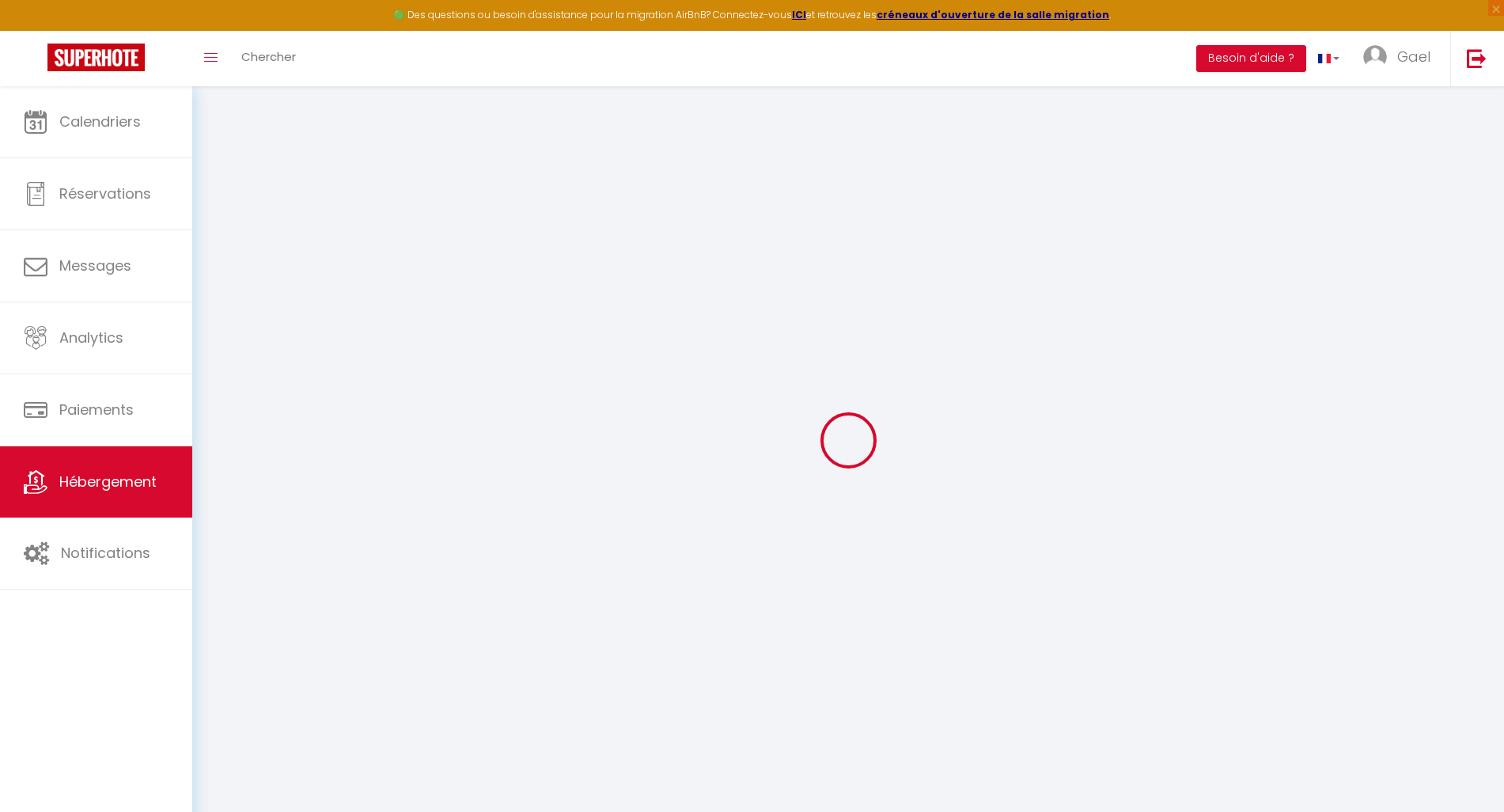
checkbox input "false"
select select "17:00"
select select "23:00"
select select "11:00"
select select "30"
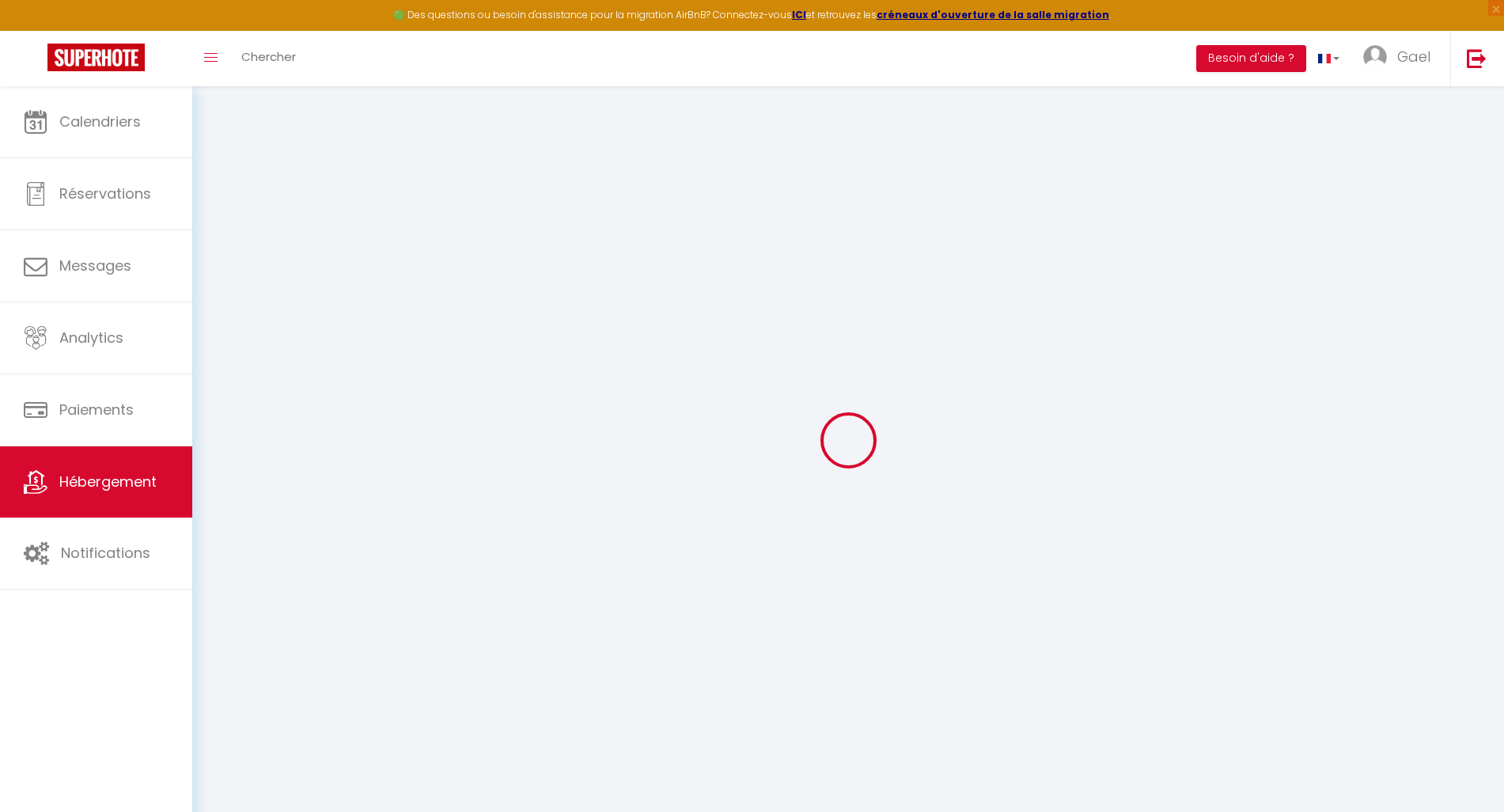
select select "30"
select select "16:00"
checkbox input "true"
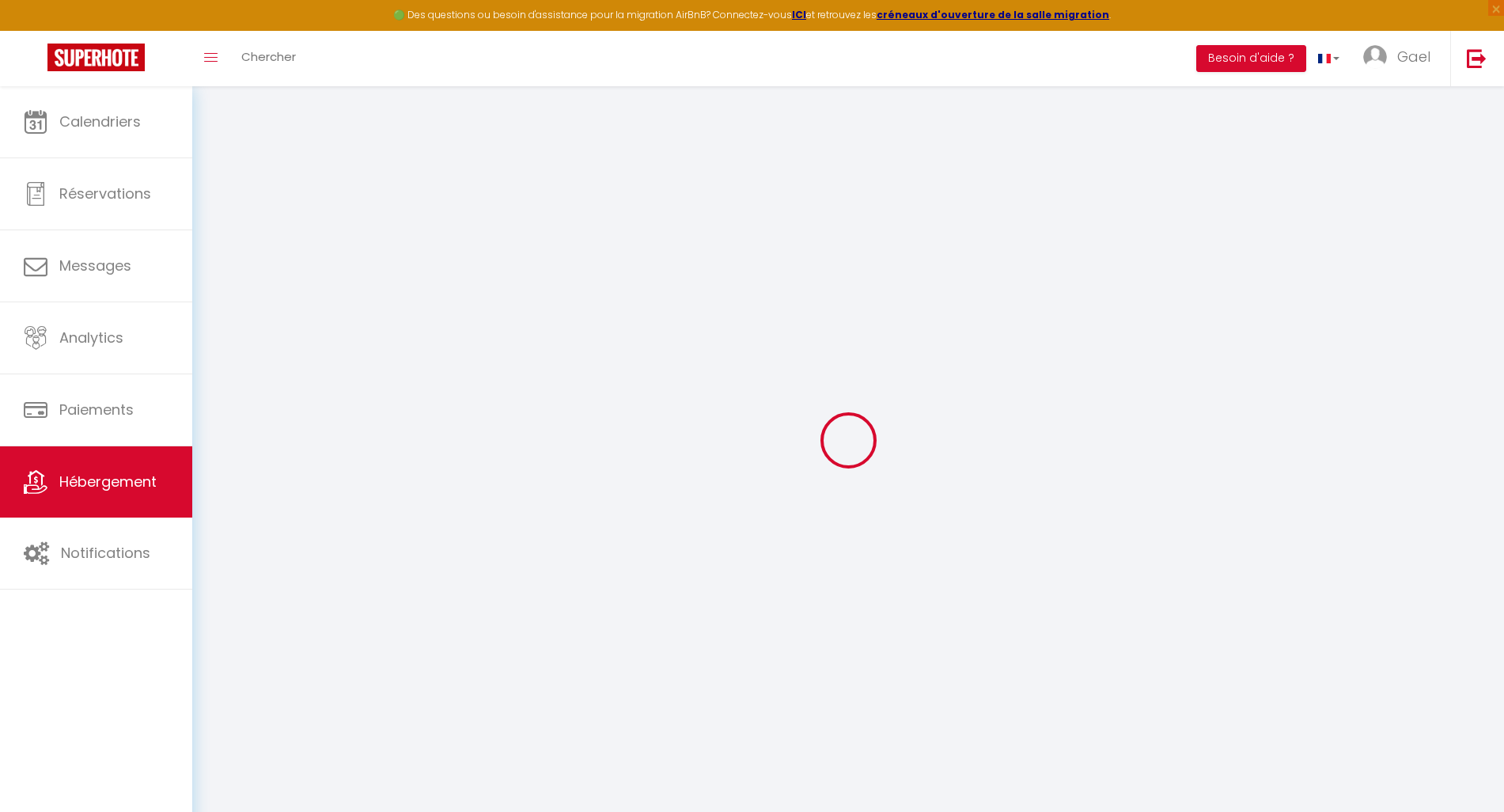
checkbox input "false"
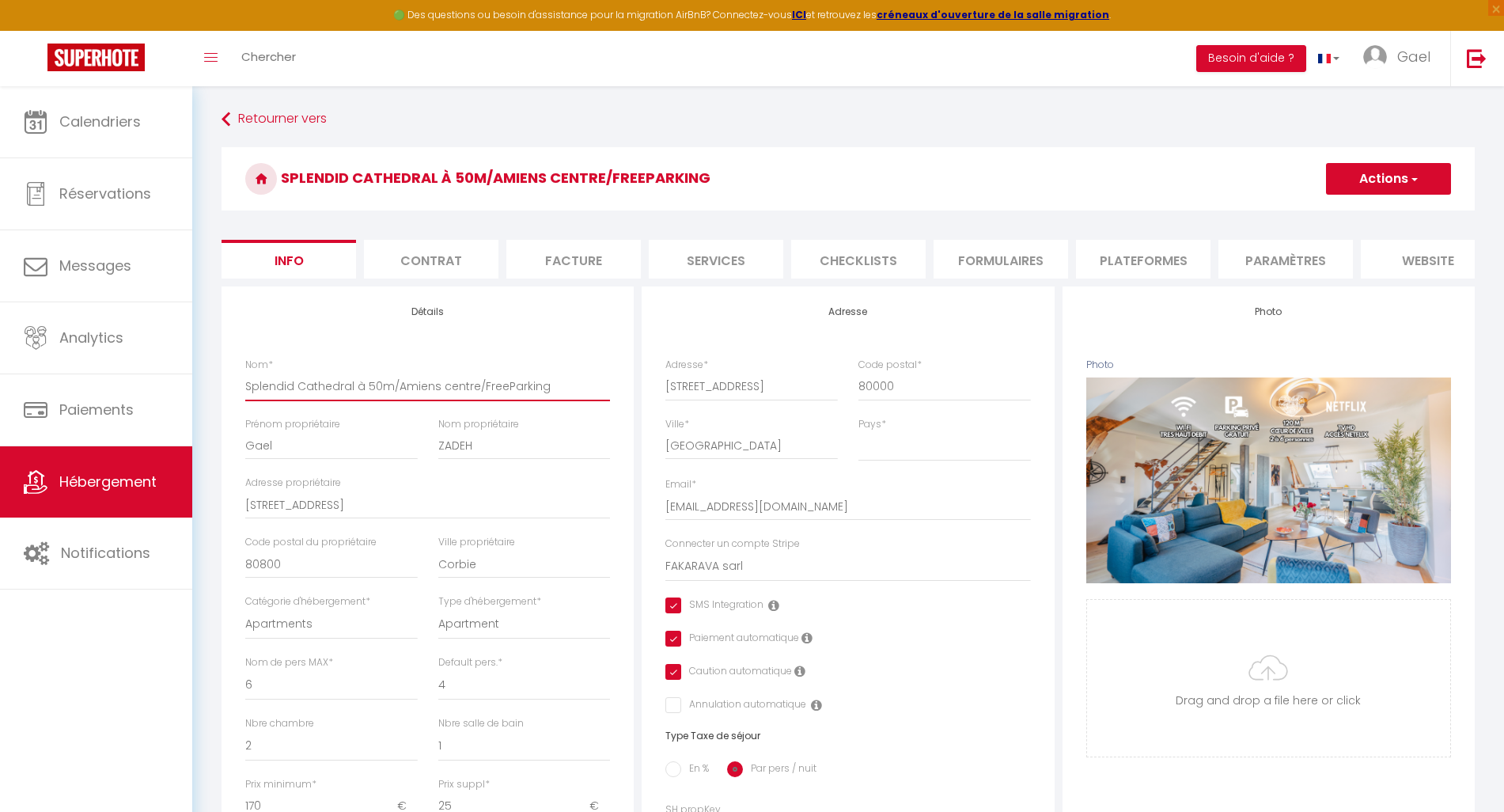
click at [519, 401] on input "Splendid Cathedral à 50m/Amiens centre/FreeParking" at bounding box center [427, 385] width 365 height 28
drag, startPoint x: 567, startPoint y: 398, endPoint x: 274, endPoint y: 381, distance: 293.5
click at [274, 381] on div "Nom * Splendid Cathedral à 50m/Amiens centre/FreeParking" at bounding box center [427, 380] width 365 height 44
click at [555, 401] on input "Splendid Cathedral à 50m/Amiens centre/FreeParking" at bounding box center [427, 385] width 365 height 28
drag, startPoint x: 472, startPoint y: 398, endPoint x: 390, endPoint y: 401, distance: 82.1
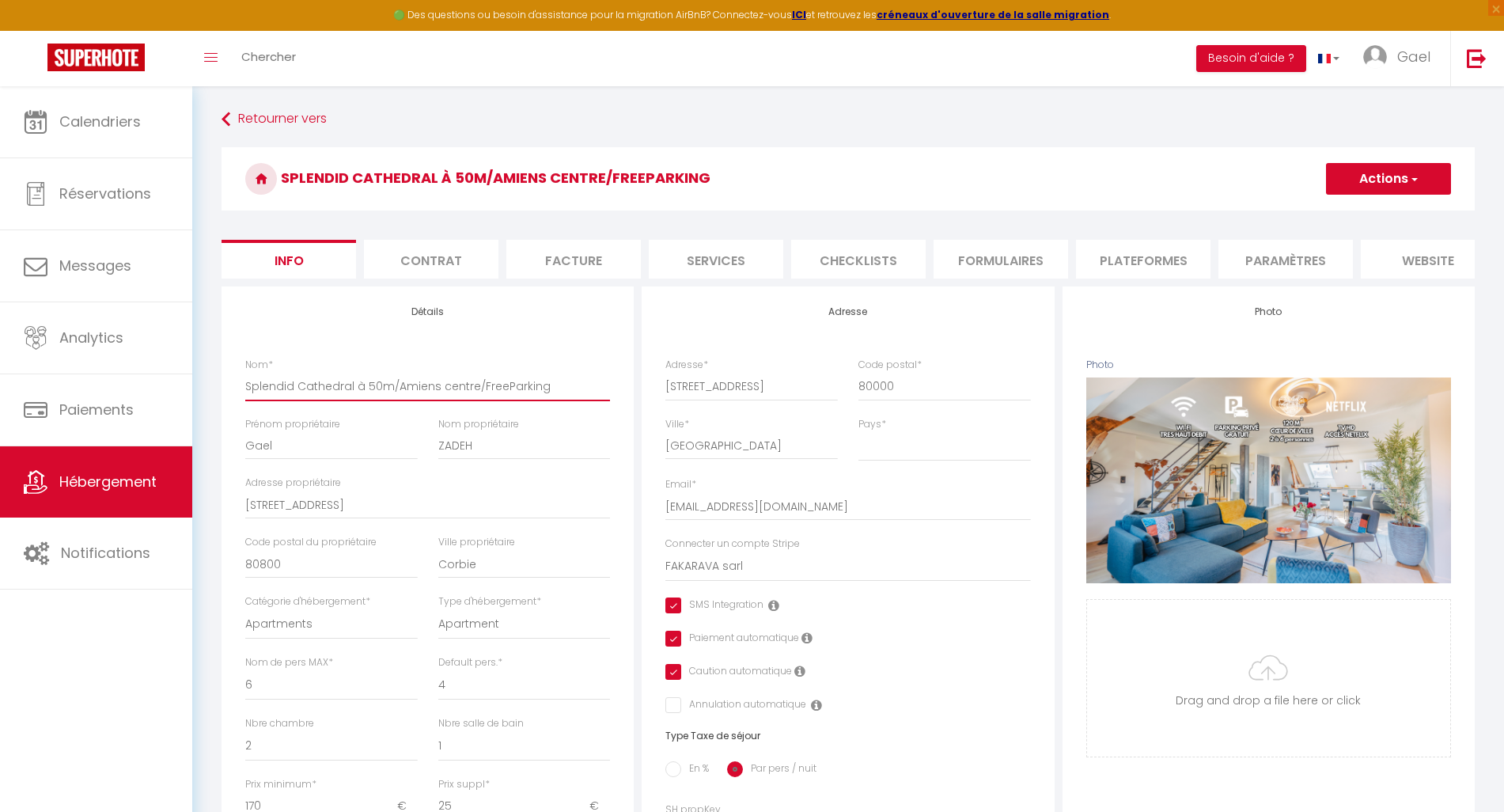
click at [390, 401] on input "Splendid Cathedral à 50m/Amiens centre/FreeParking" at bounding box center [427, 385] width 365 height 28
paste input "Face Cathédrale/6 pers"
type input "Splendid Cathedral à 50mFace Cathédrale/6 pers/FreeParking"
checkbox input "true"
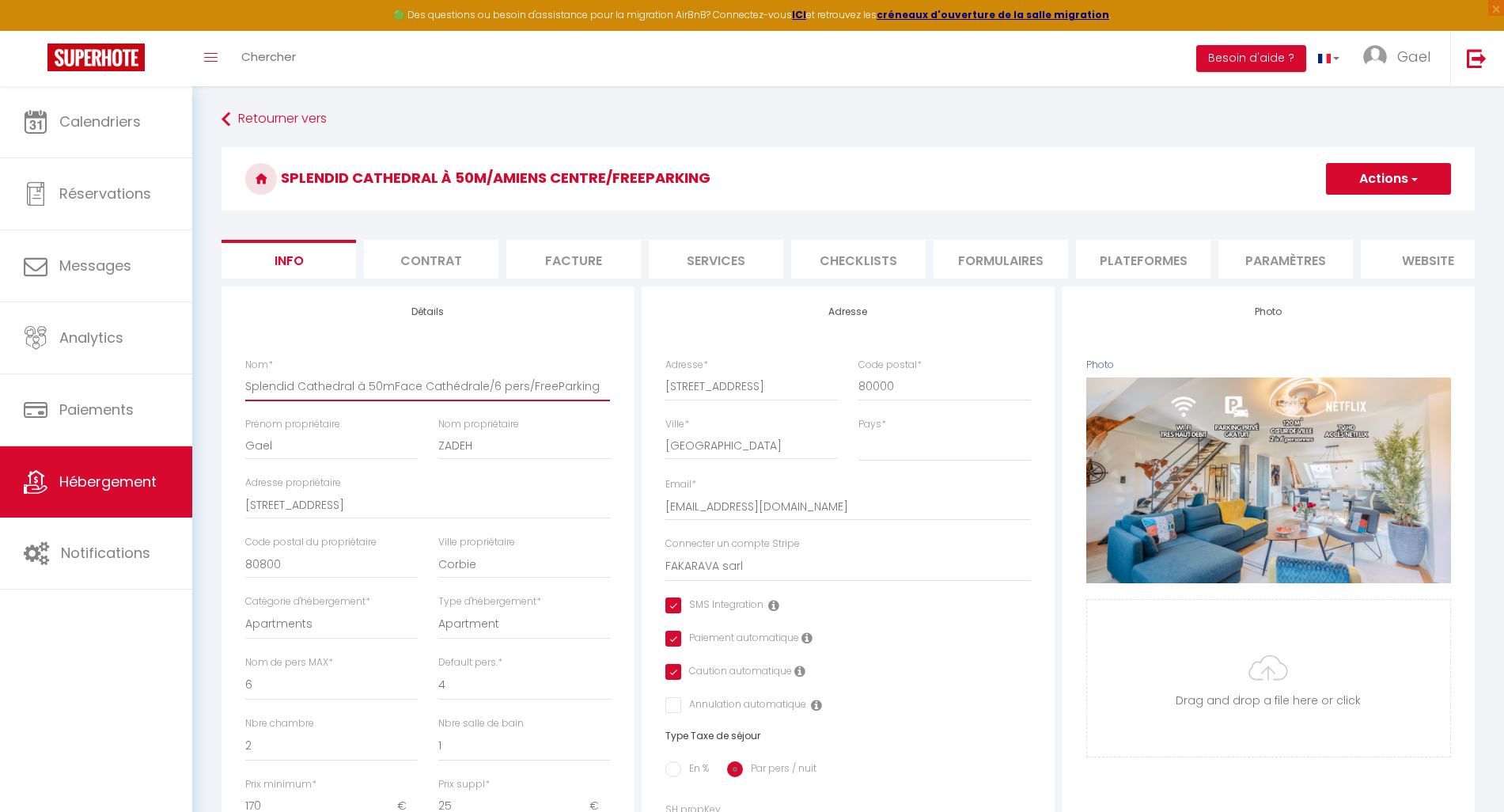
checkbox input "true"
checkbox input "false"
click at [388, 400] on input "Splendid Cathedral à 50mFace Cathédrale/6 pers/FreeParking" at bounding box center [427, 385] width 365 height 28
type input "Splendid Cathedral à 50m Face Cathédrale/6 pers/FreeParking"
checkbox input "true"
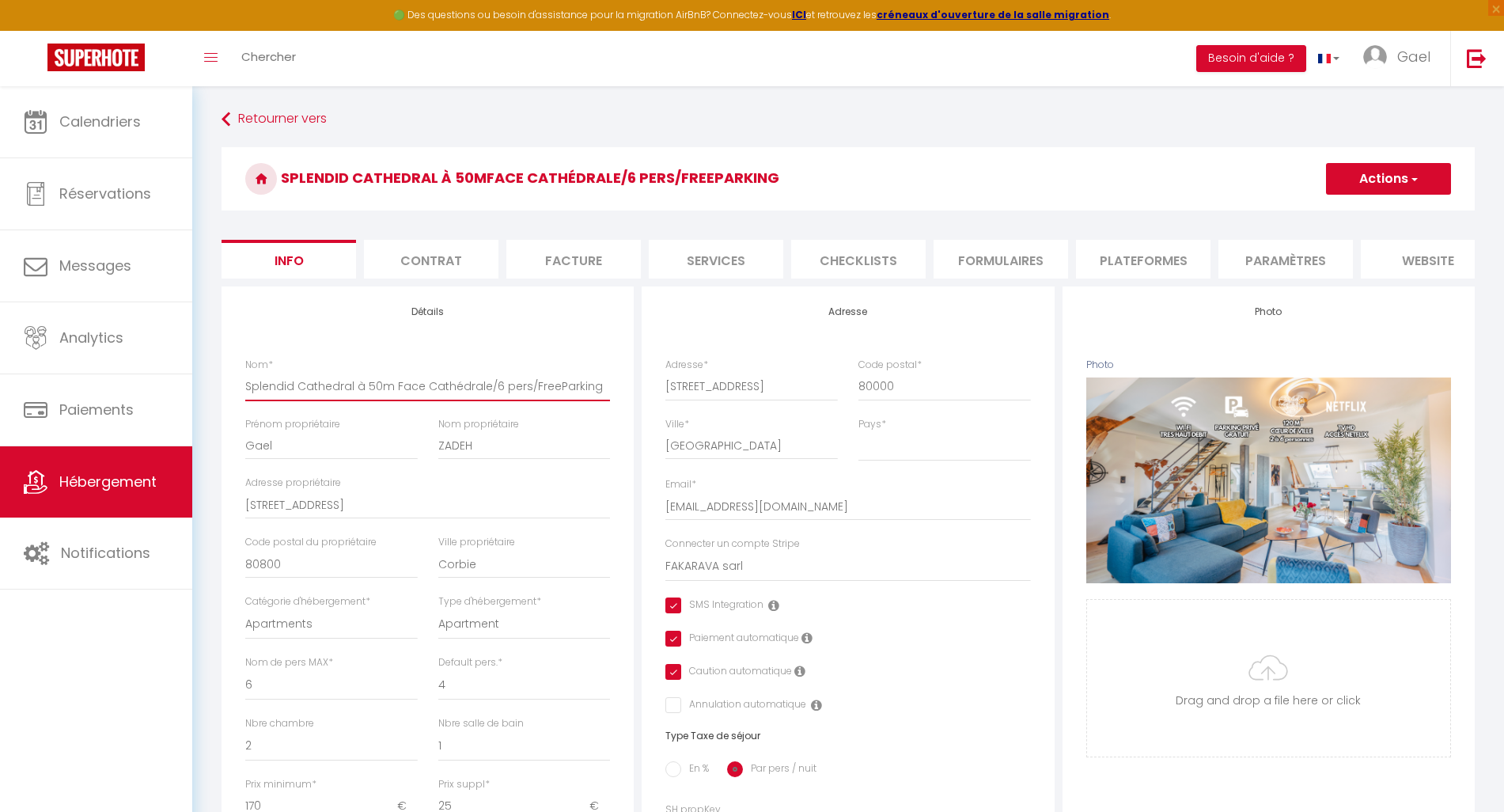
checkbox input "true"
checkbox input "false"
drag, startPoint x: 605, startPoint y: 400, endPoint x: 232, endPoint y: 395, distance: 373.0
click at [232, 395] on div "Détails Nom * Splendid Cathedral à 50m Face Cathédrale/6 pers/FreeParking Préno…" at bounding box center [427, 758] width 412 height 943
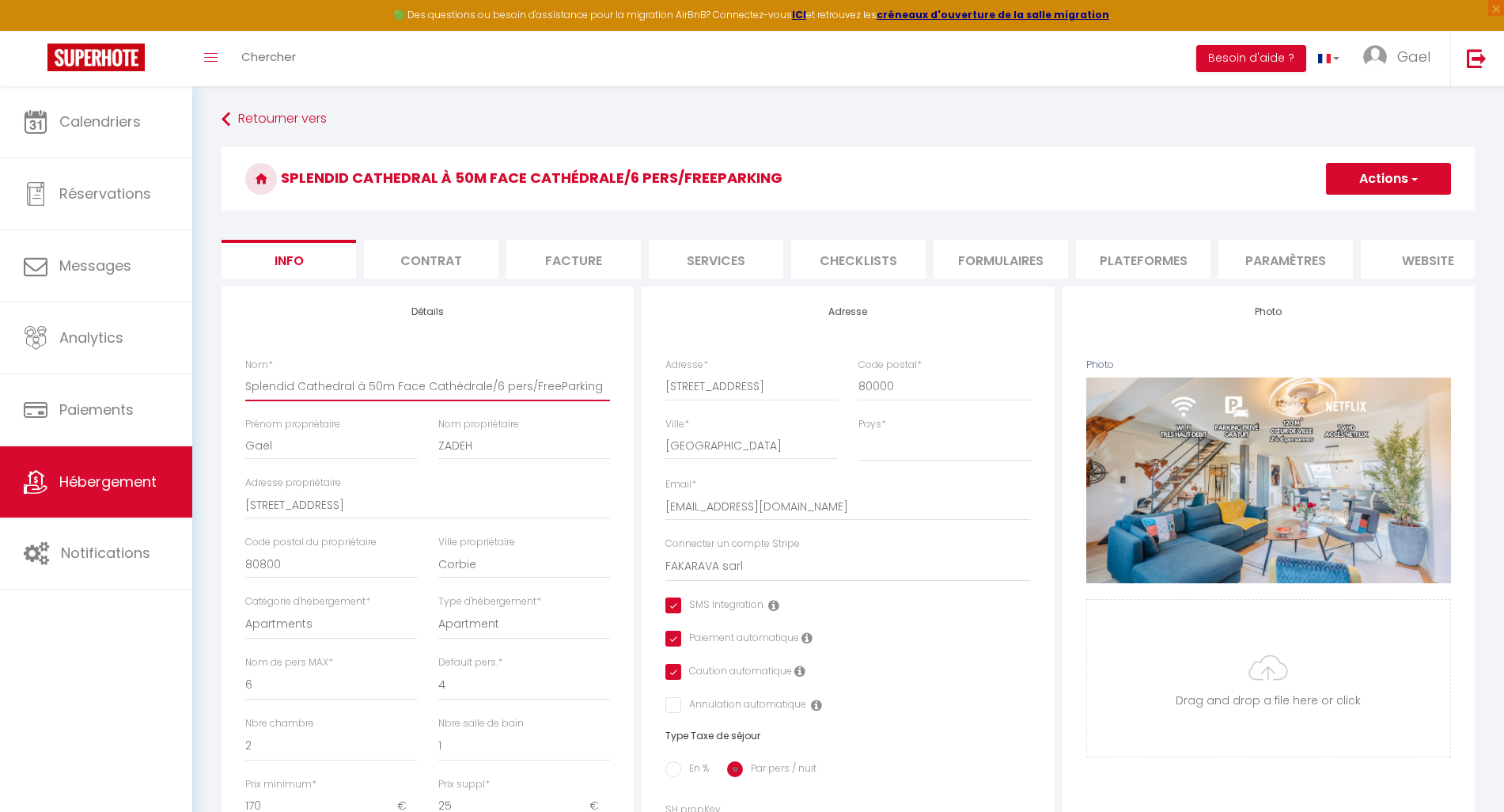
paste input "Elegant 120m² /Face Cathédrale/6 pers/free"
type input "Elegant 120m² /Face Cathédrale/6 pers/free Parking"
checkbox input "true"
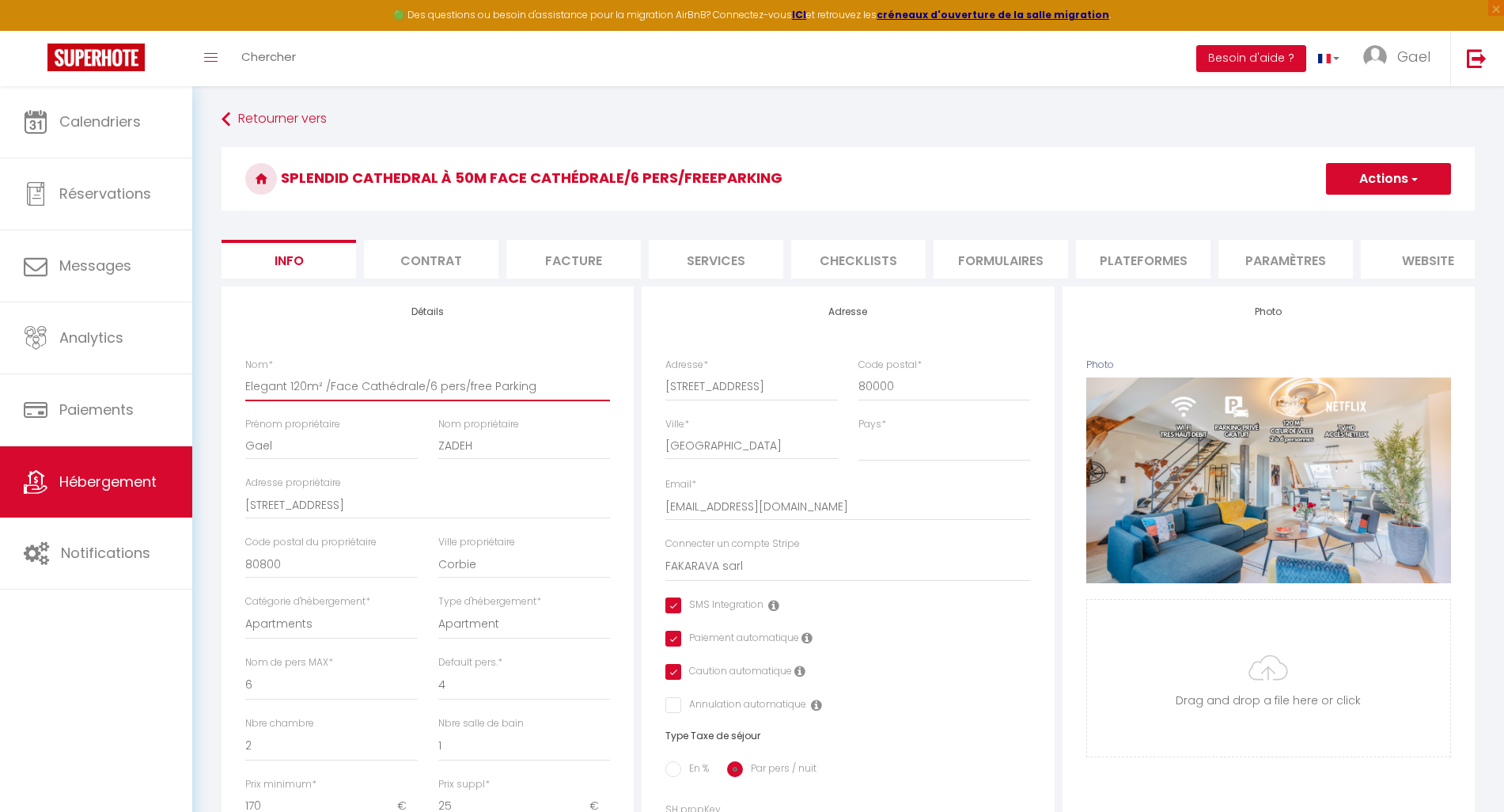
checkbox input "false"
type input "Elegant 120m² /Face Cathédrale/6 pers/free Parking"
click at [1413, 182] on span "button" at bounding box center [1413, 178] width 10 height 15
click at [1342, 214] on input "Enregistrer" at bounding box center [1326, 213] width 58 height 15
